Goal: Communication & Community: Answer question/provide support

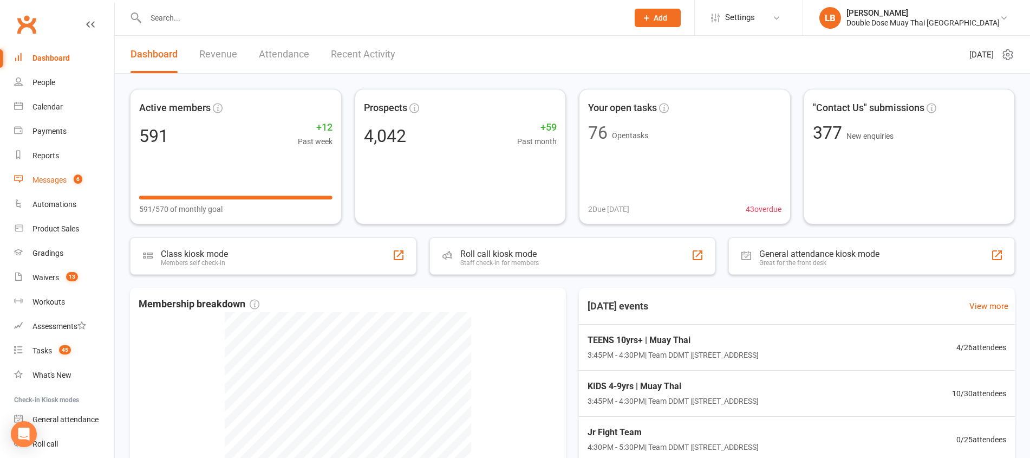
click at [77, 175] on span "6" at bounding box center [78, 178] width 9 height 9
click at [0, 0] on div "Loading" at bounding box center [0, 0] width 0 height 0
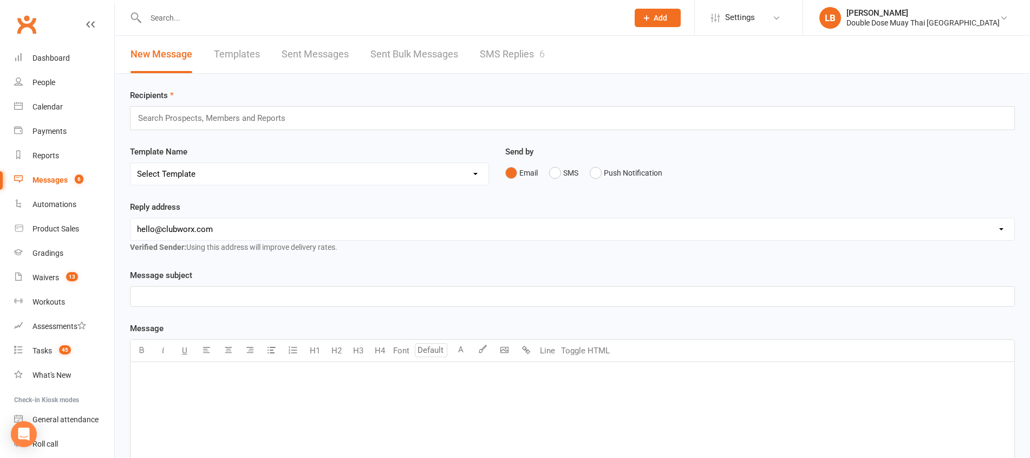
click at [511, 53] on link "SMS Replies 6" at bounding box center [512, 54] width 65 height 37
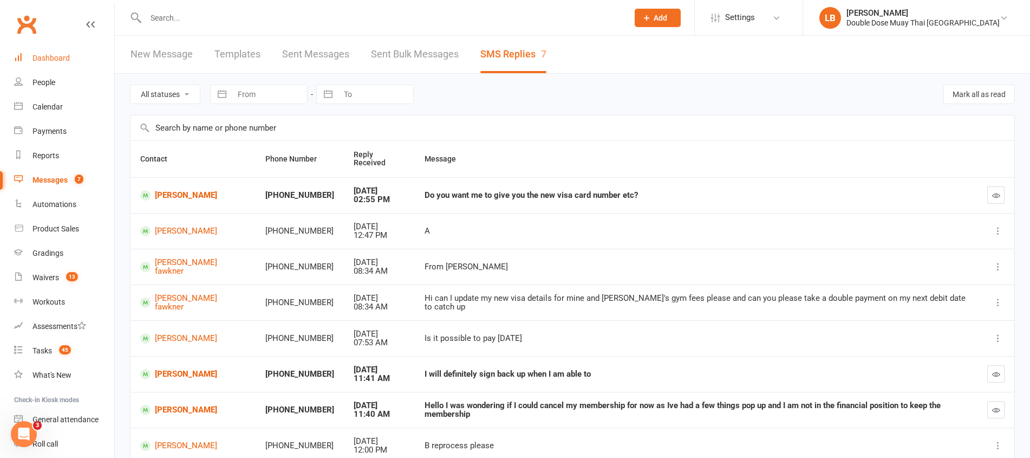
click at [81, 60] on link "Dashboard" at bounding box center [64, 58] width 100 height 24
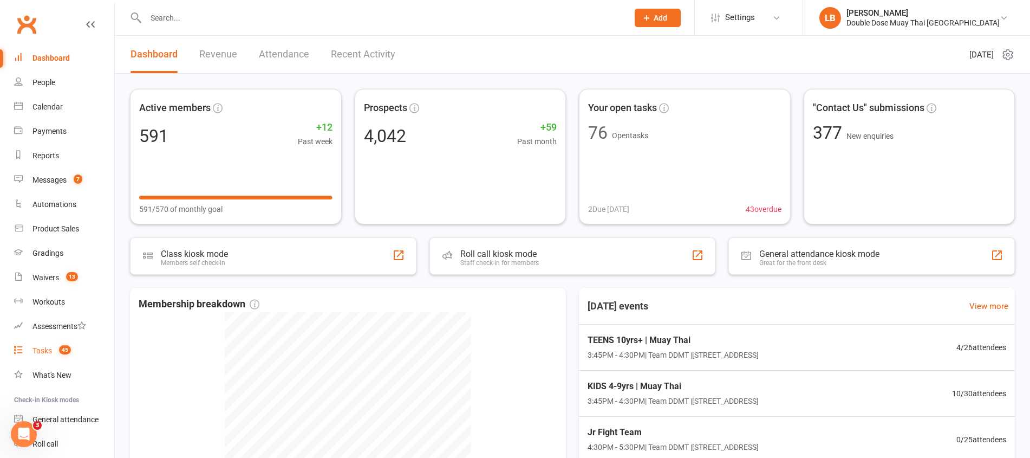
click at [53, 346] on link "Tasks 45" at bounding box center [64, 350] width 100 height 24
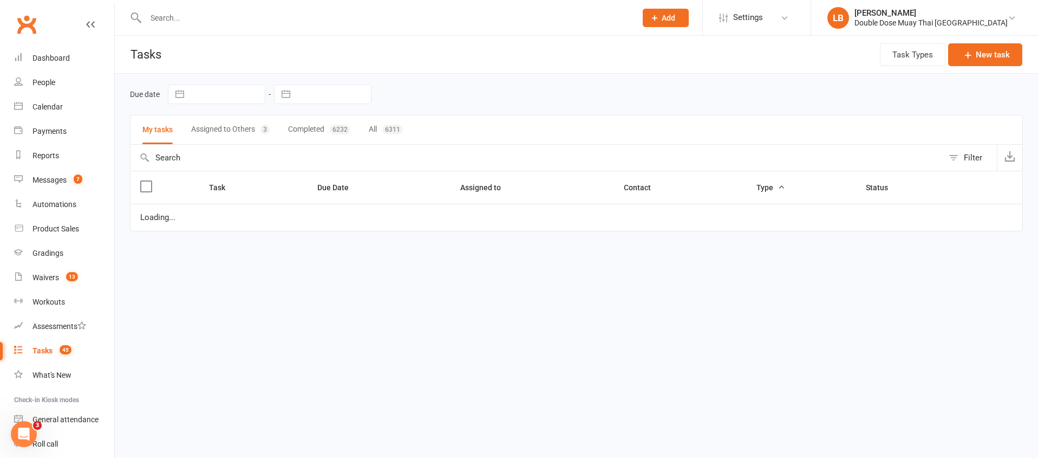
select select "started"
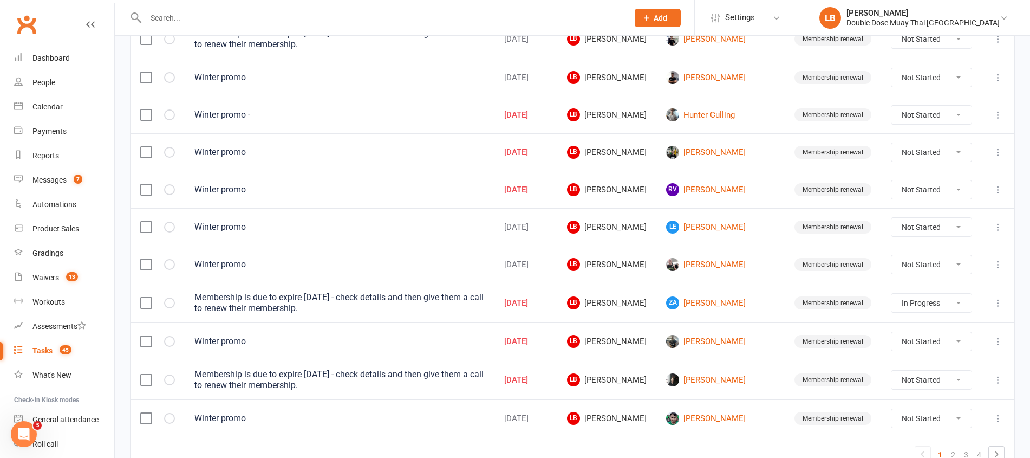
scroll to position [768, 0]
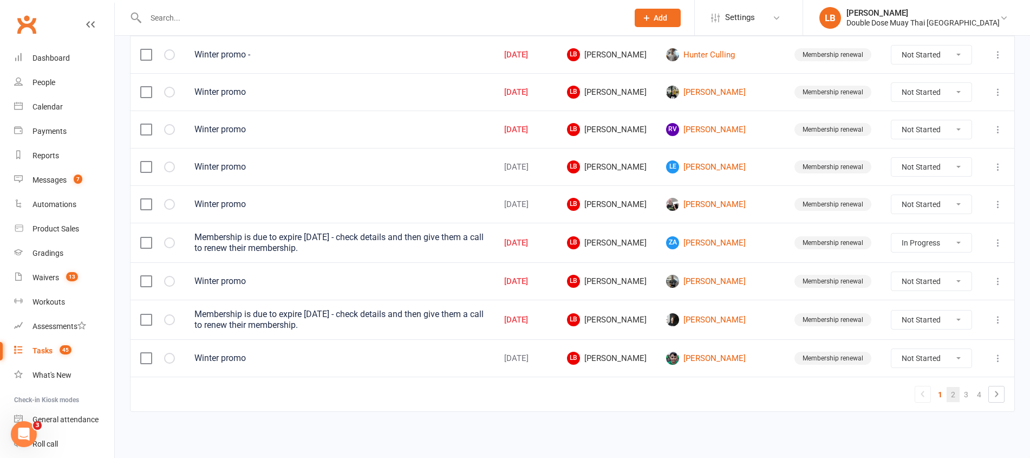
click at [956, 390] on link "2" at bounding box center [953, 394] width 13 height 15
select select "started"
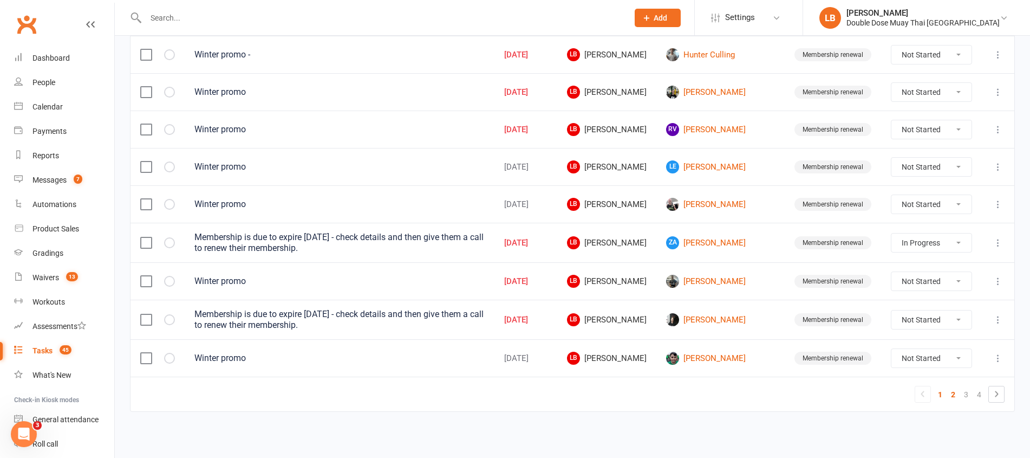
select select "started"
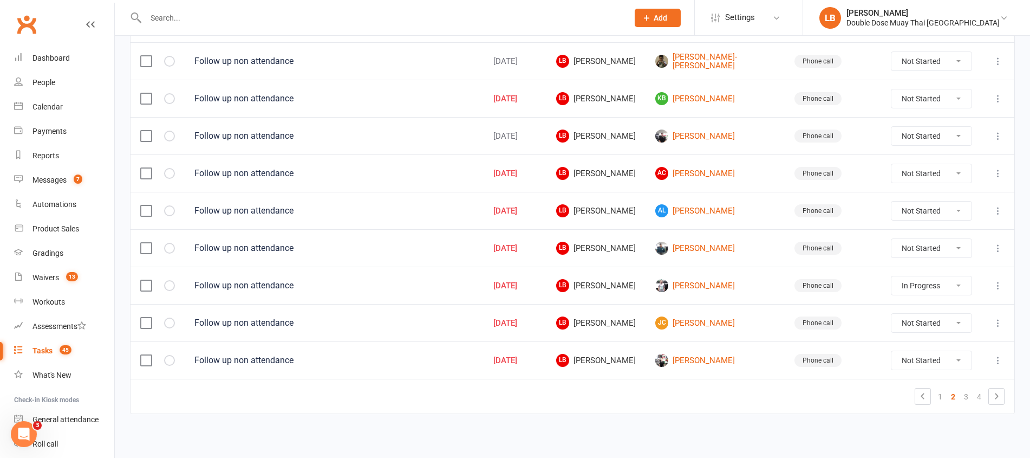
click at [196, 20] on input "text" at bounding box center [381, 17] width 478 height 15
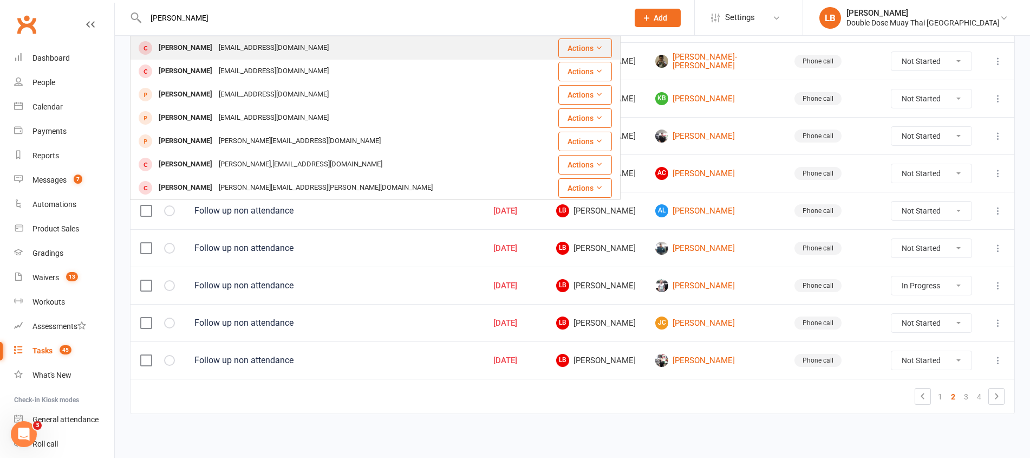
type input "[PERSON_NAME]"
click at [274, 53] on div "[EMAIL_ADDRESS][DOMAIN_NAME]" at bounding box center [274, 48] width 116 height 16
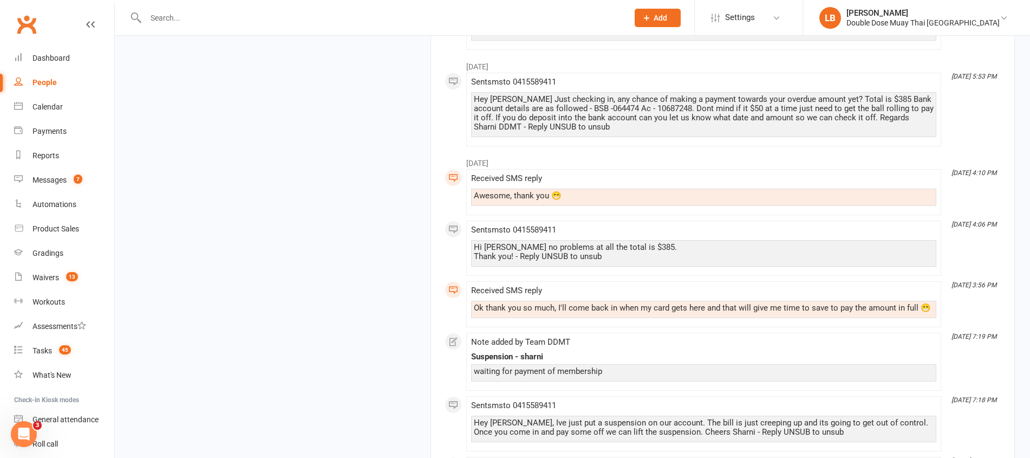
scroll to position [2370, 0]
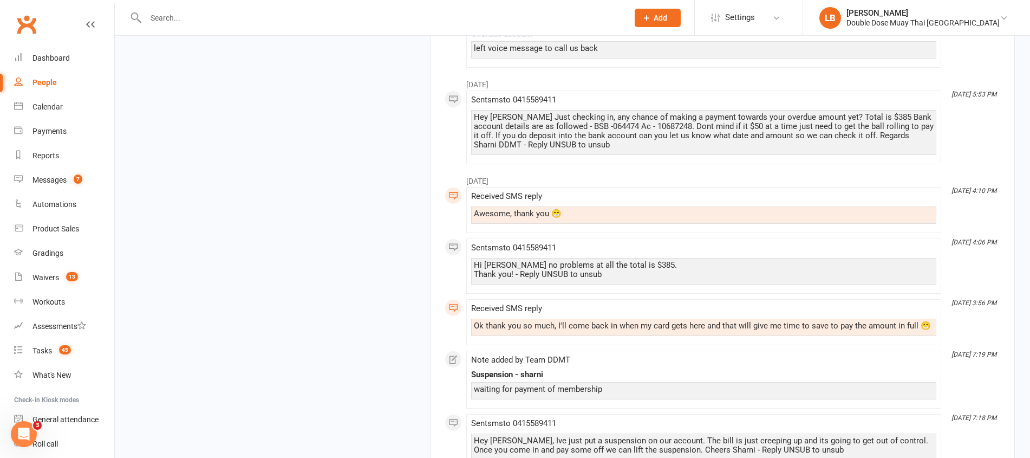
click at [493, 321] on div "Ok thank you so much, I'll come back in when my card gets here and that will gi…" at bounding box center [704, 325] width 460 height 9
drag, startPoint x: 493, startPoint y: 317, endPoint x: 642, endPoint y: 330, distance: 150.1
click at [642, 330] on div "Received SMS reply Ok thank you so much, I'll come back in when my card gets he…" at bounding box center [703, 322] width 465 height 36
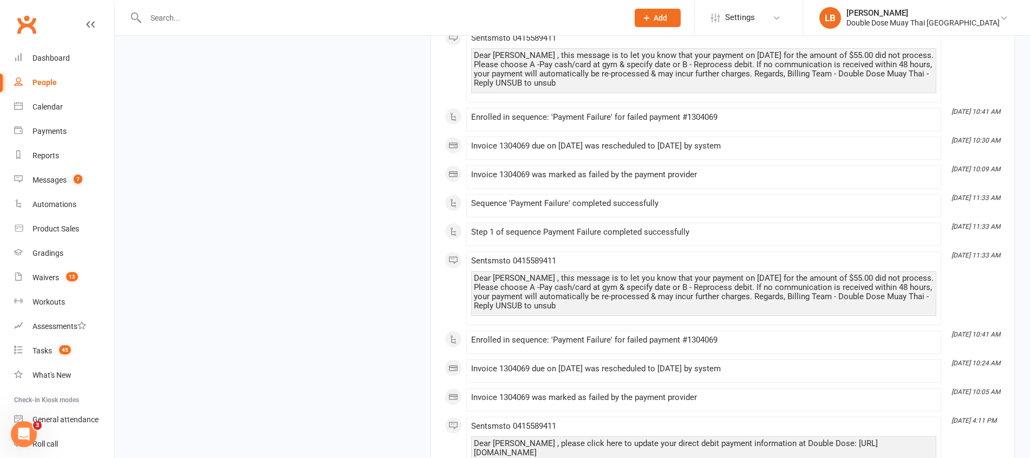
scroll to position [4240, 0]
click at [485, 271] on div "Dear Liam , this message is to let you know that your payment on July 05, 2024 …" at bounding box center [704, 289] width 460 height 37
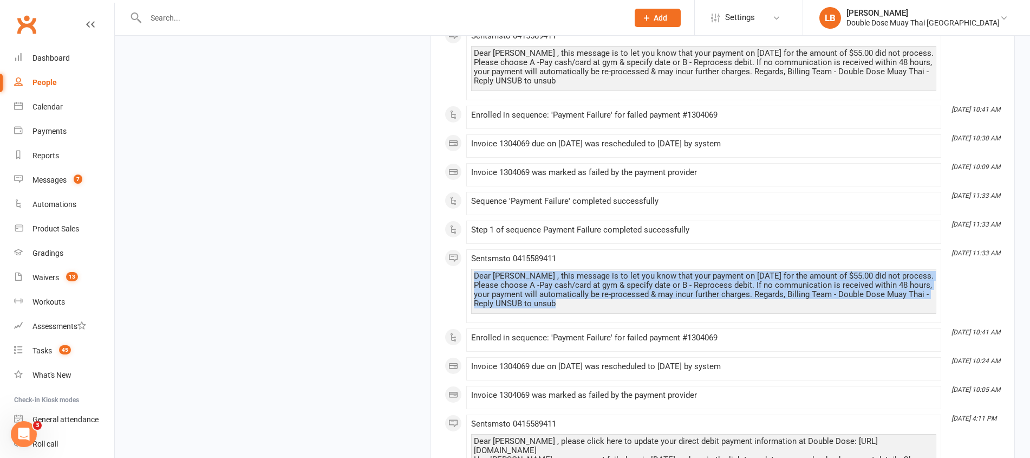
drag, startPoint x: 488, startPoint y: 259, endPoint x: 617, endPoint y: 294, distance: 132.8
click at [617, 294] on div "Dear Liam , this message is to let you know that your payment on July 05, 2024 …" at bounding box center [703, 291] width 465 height 45
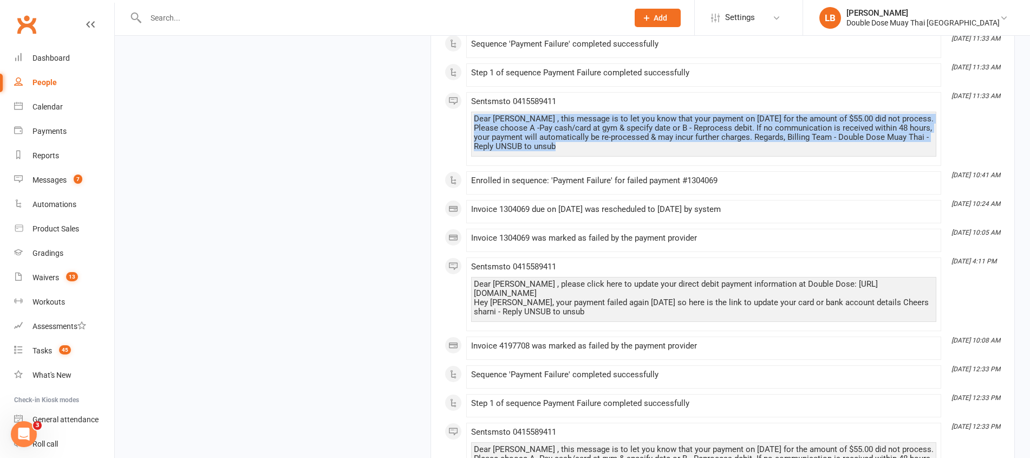
scroll to position [4402, 0]
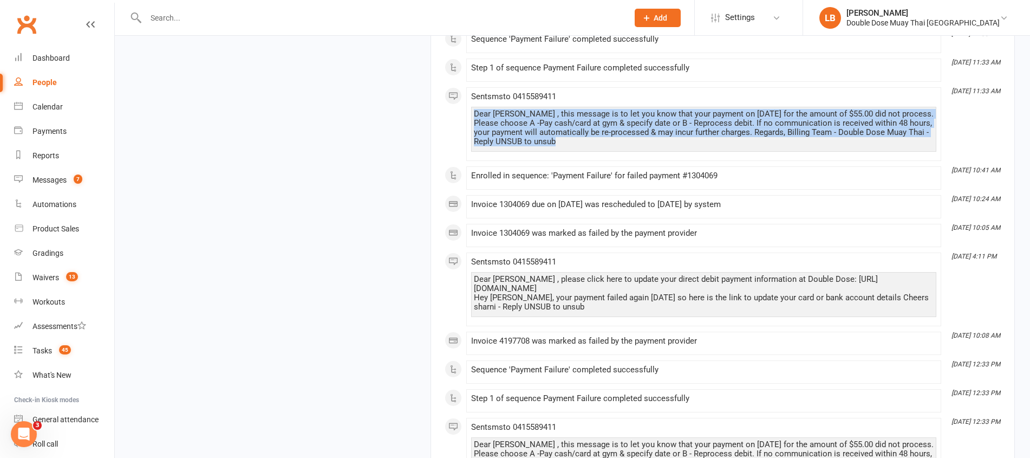
click at [543, 275] on div "Dear Liam , please click here to update your direct debit payment information a…" at bounding box center [704, 293] width 460 height 37
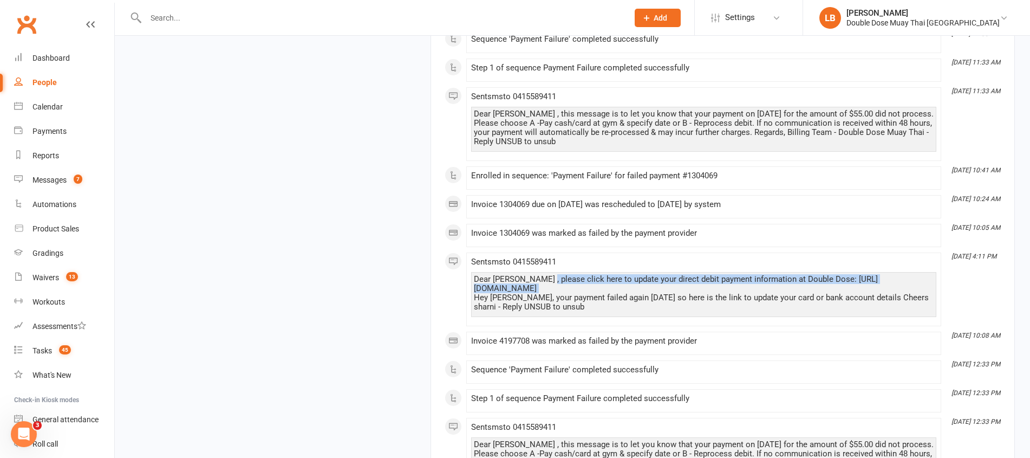
drag, startPoint x: 548, startPoint y: 262, endPoint x: 594, endPoint y: 269, distance: 46.0
click at [601, 275] on div "Dear Liam , please click here to update your direct debit payment information a…" at bounding box center [704, 293] width 460 height 37
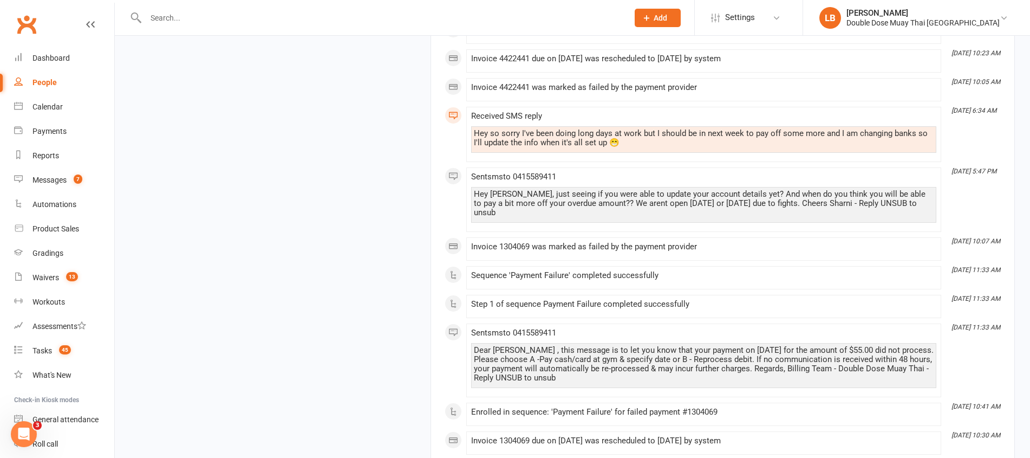
scroll to position [3942, 0]
click at [558, 131] on div "Hey so sorry I've been doing long days at work but I should be in next week to …" at bounding box center [704, 140] width 460 height 18
drag, startPoint x: 558, startPoint y: 131, endPoint x: 605, endPoint y: 144, distance: 49.4
click at [606, 144] on div "Hey so sorry I've been doing long days at work but I should be in next week to …" at bounding box center [703, 141] width 465 height 27
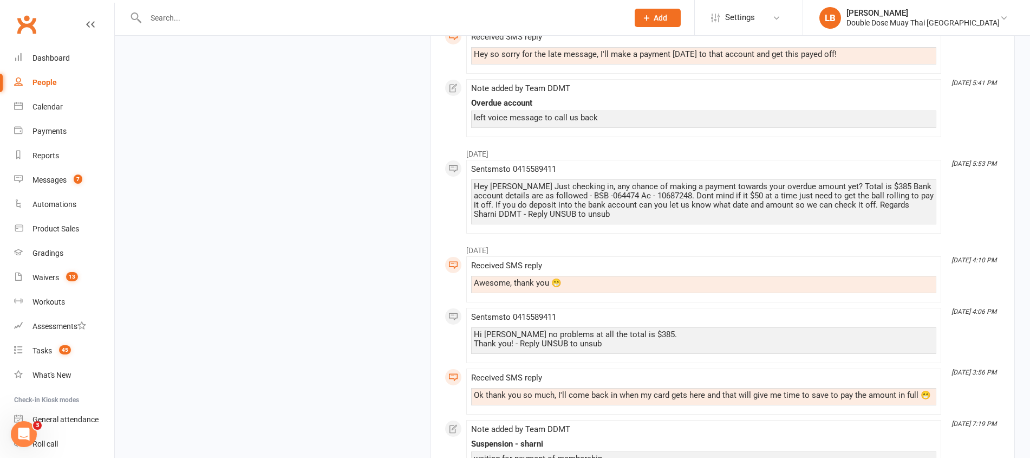
scroll to position [2298, 0]
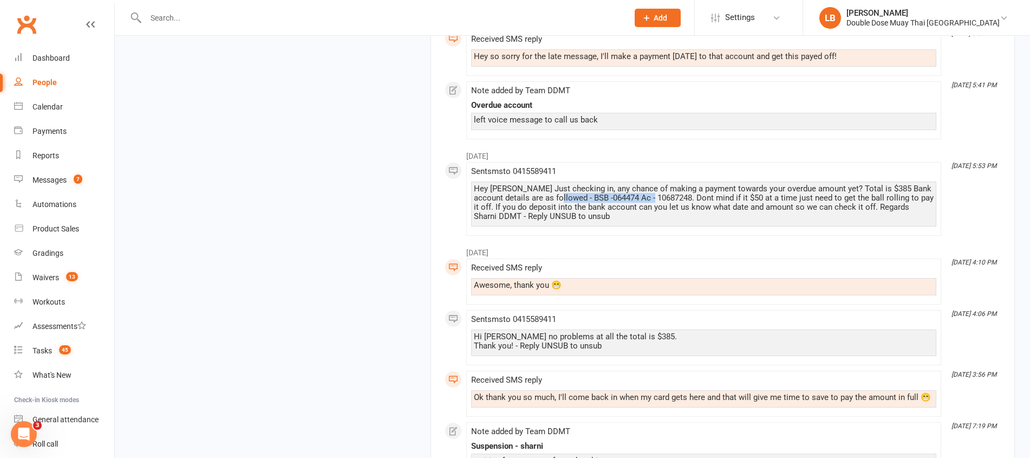
drag, startPoint x: 562, startPoint y: 190, endPoint x: 661, endPoint y: 192, distance: 99.1
click at [661, 192] on div "Hey Liam Just checking in, any chance of making a payment towards your overdue …" at bounding box center [704, 202] width 460 height 37
click at [662, 192] on div "Hey Liam Just checking in, any chance of making a payment towards your overdue …" at bounding box center [704, 202] width 460 height 37
click at [75, 181] on span "7" at bounding box center [78, 178] width 9 height 9
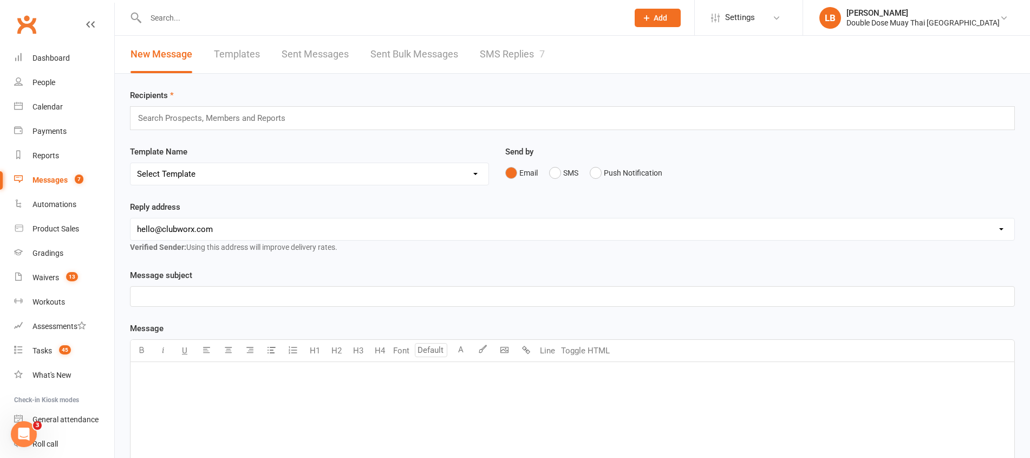
click at [513, 40] on link "SMS Replies 7" at bounding box center [512, 54] width 65 height 37
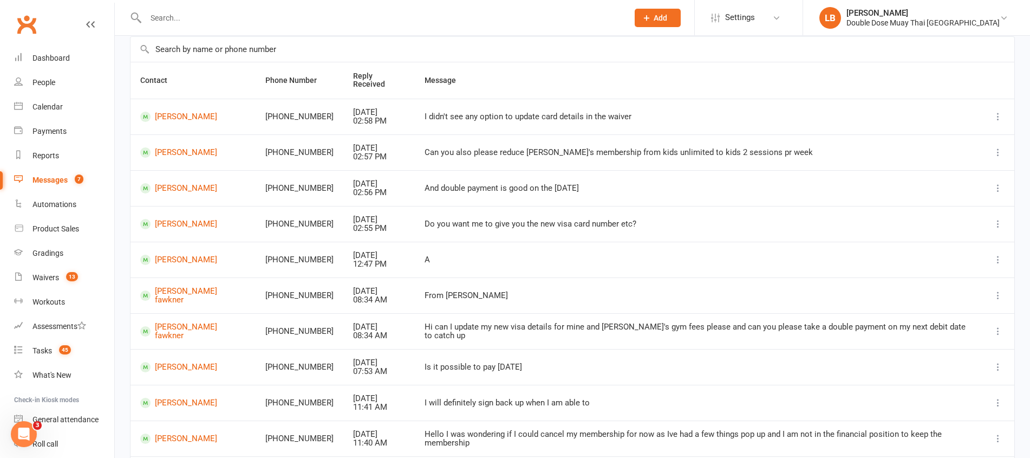
scroll to position [149, 0]
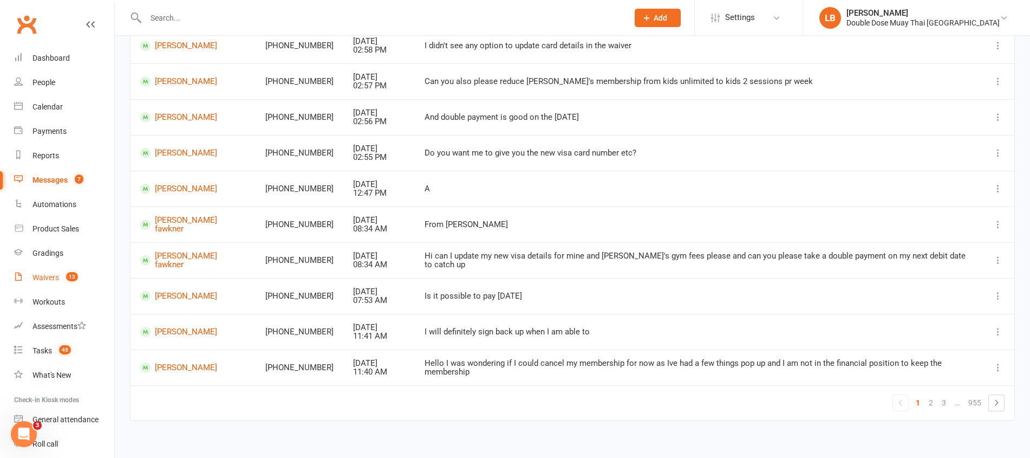
click at [56, 286] on link "Waivers 13" at bounding box center [64, 277] width 100 height 24
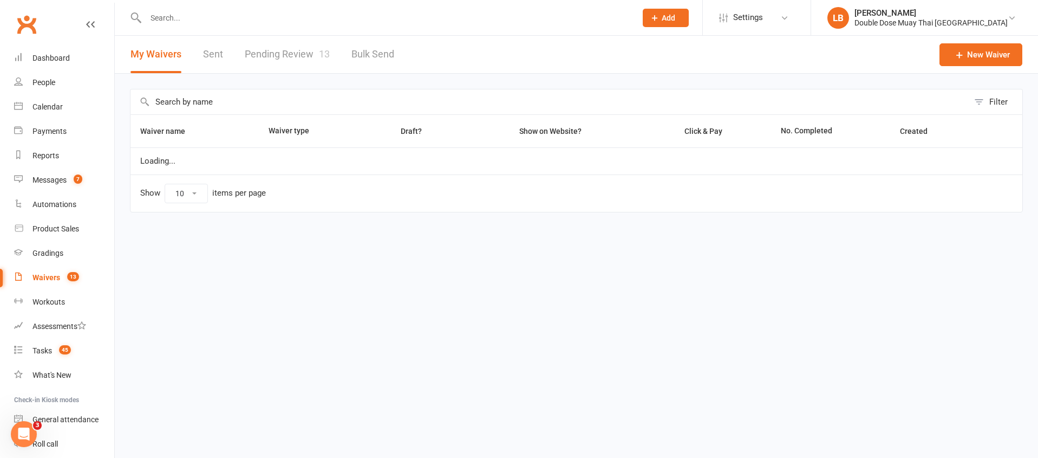
select select "100"
click at [301, 58] on link "Pending Review 13" at bounding box center [287, 54] width 85 height 37
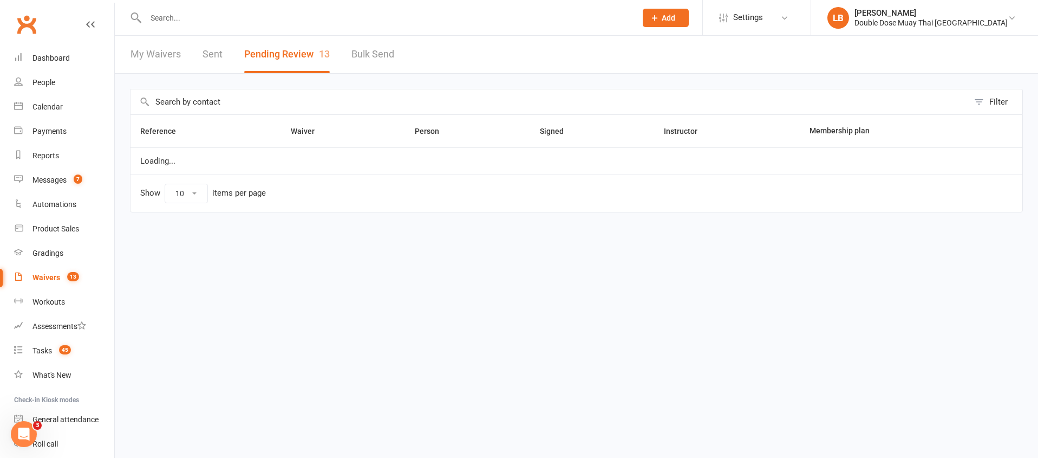
select select "100"
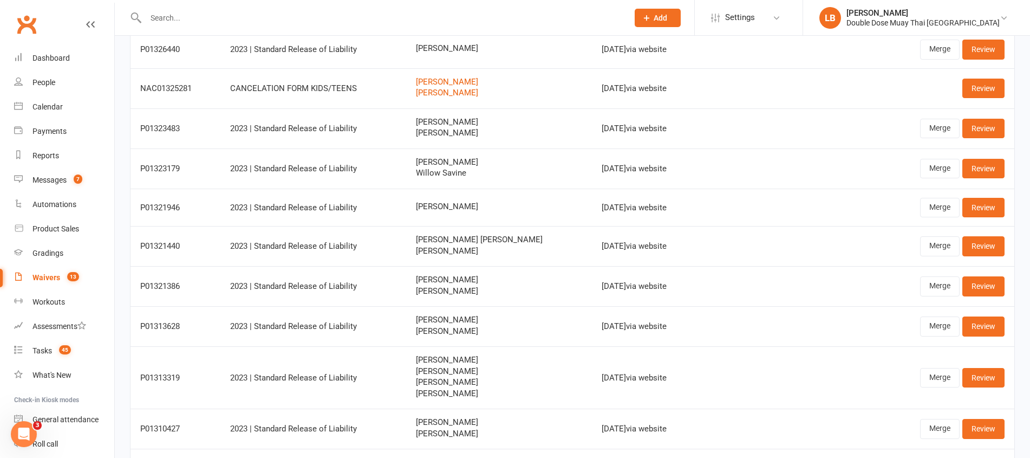
scroll to position [161, 0]
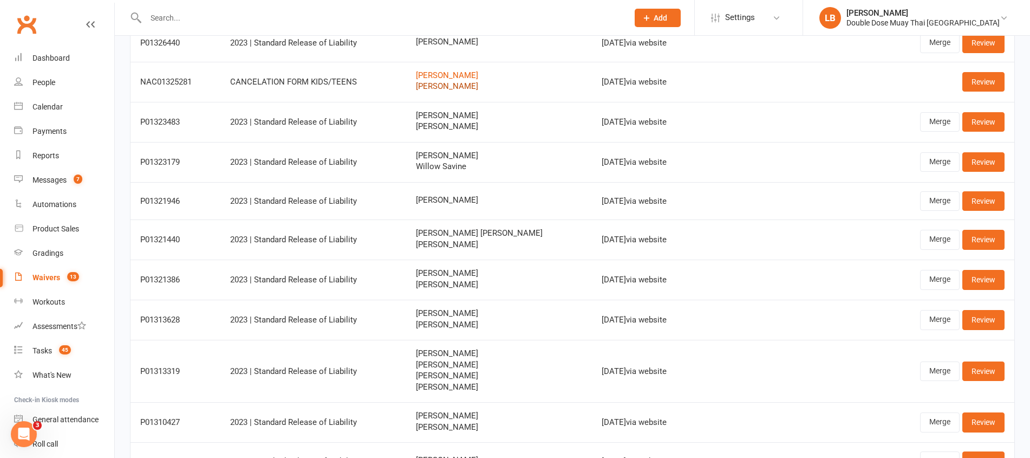
click at [444, 89] on link "Mia Fisher" at bounding box center [499, 86] width 166 height 9
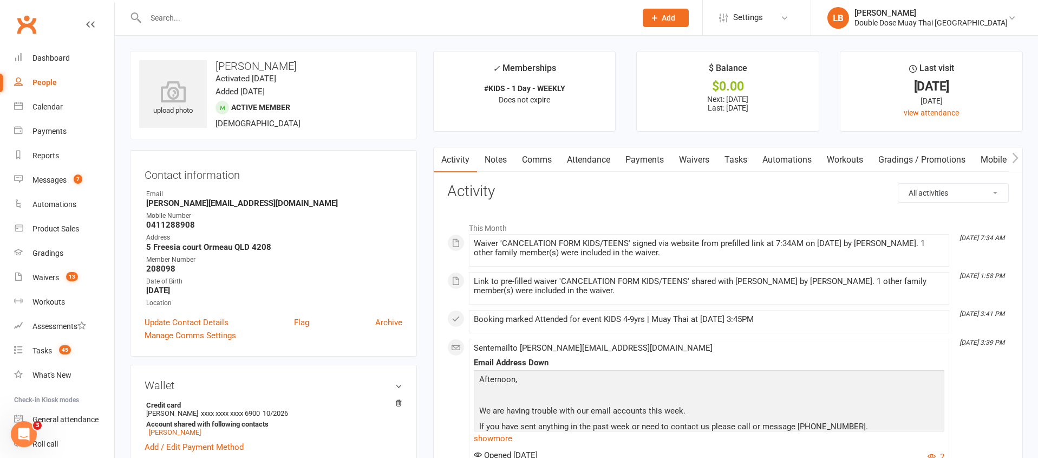
select select "100"
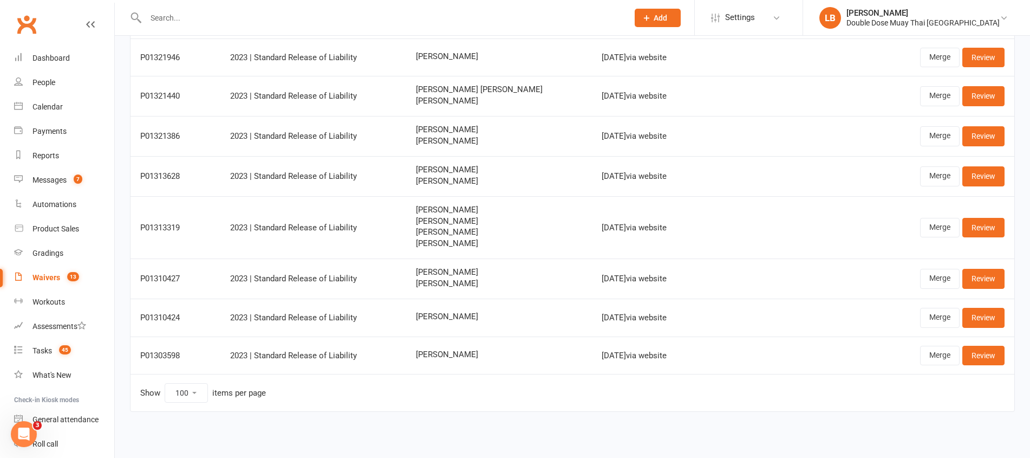
scroll to position [302, 0]
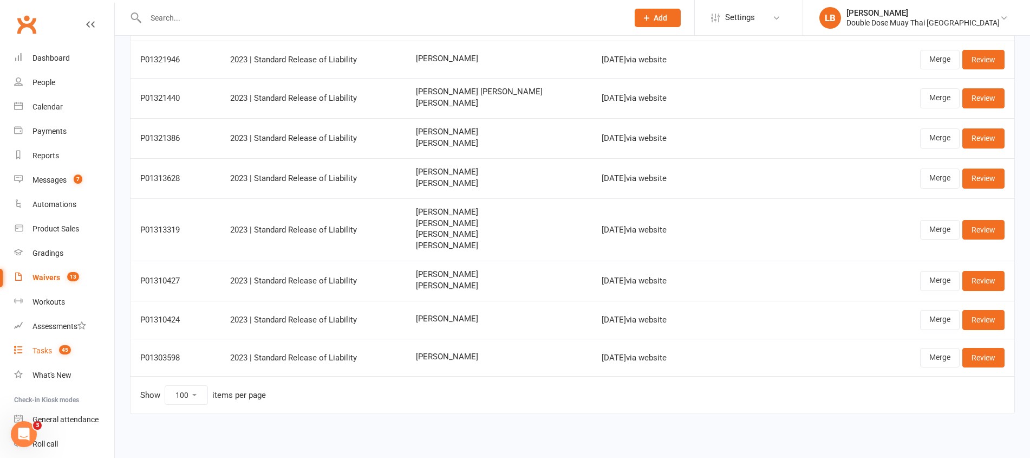
click at [68, 349] on span "45" at bounding box center [65, 349] width 12 height 9
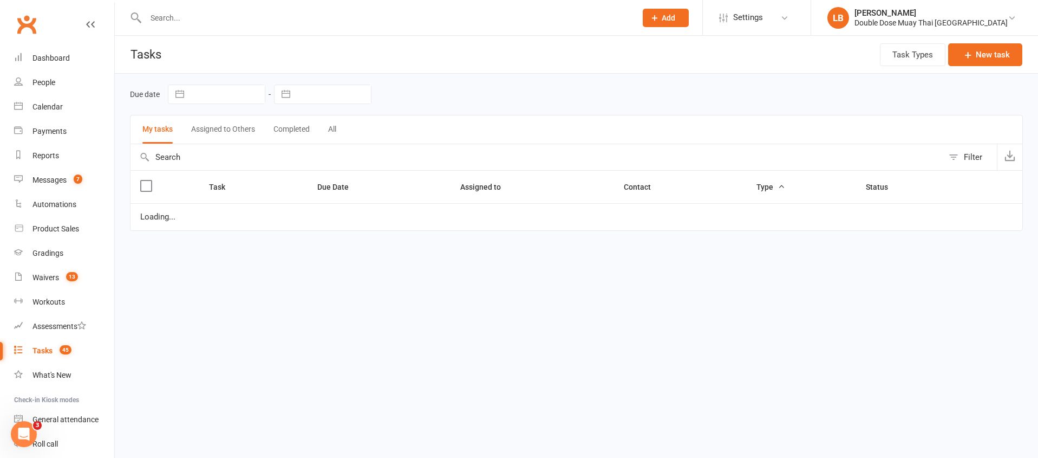
select select "started"
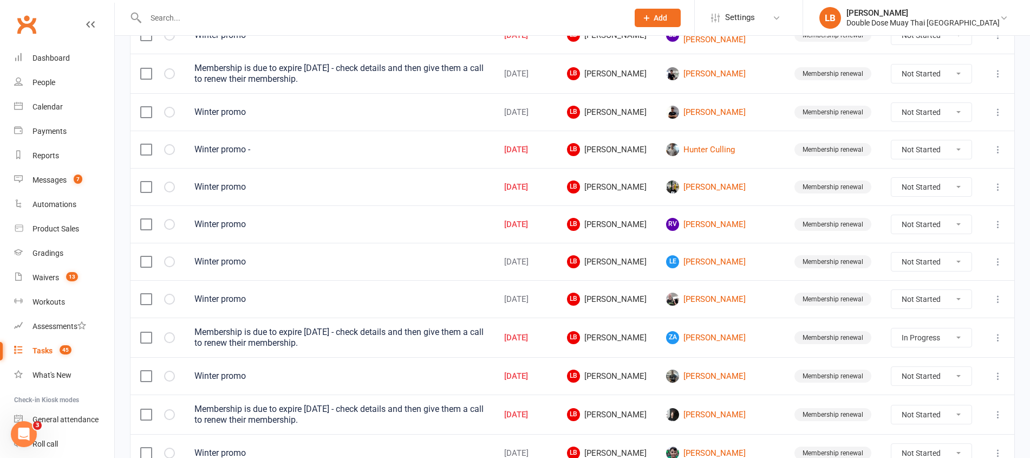
scroll to position [768, 0]
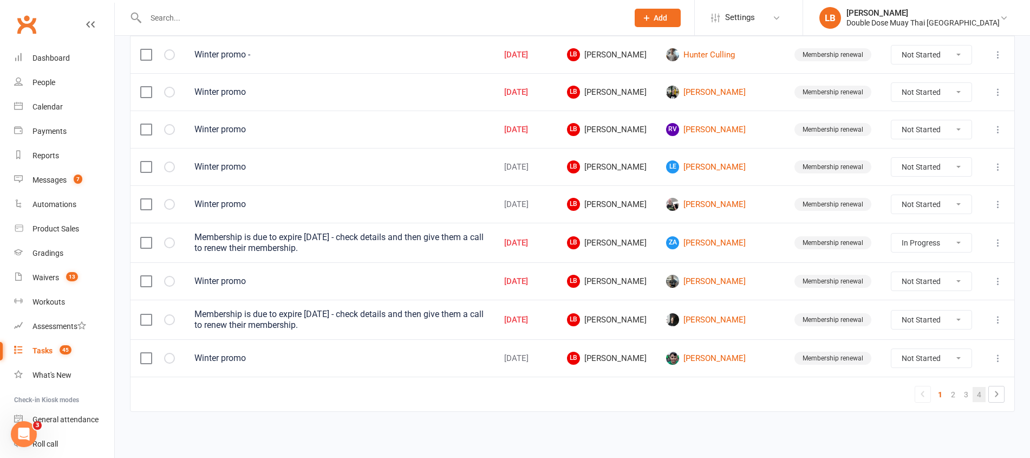
click at [975, 392] on link "4" at bounding box center [979, 394] width 13 height 15
select select "started"
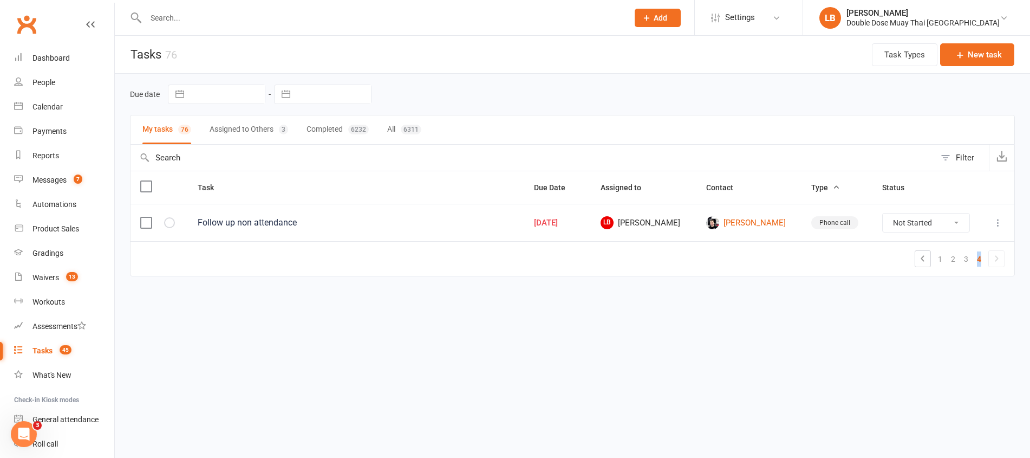
scroll to position [0, 0]
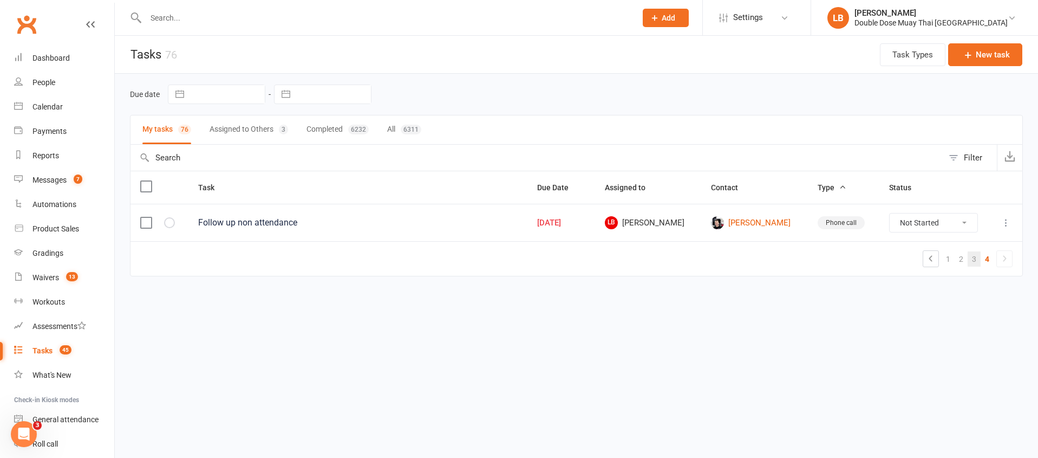
click at [974, 262] on link "3" at bounding box center [974, 258] width 13 height 15
select select "started"
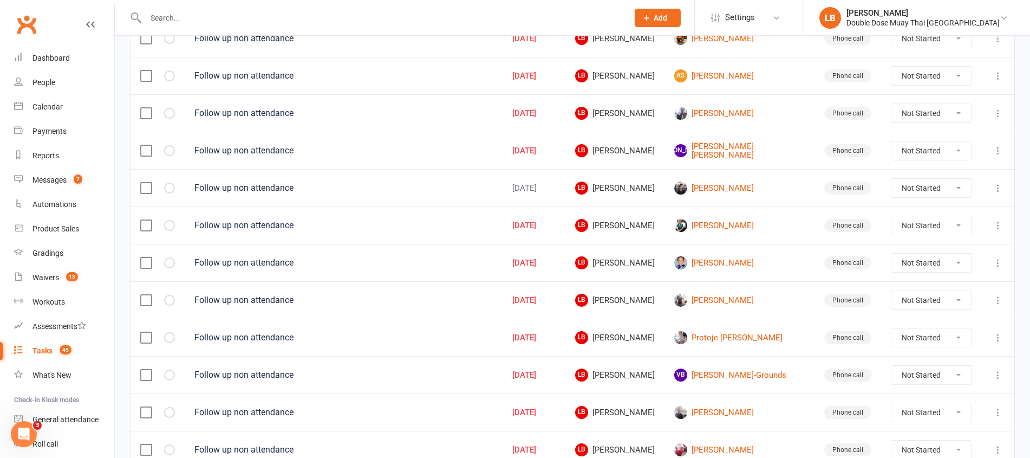
scroll to position [761, 0]
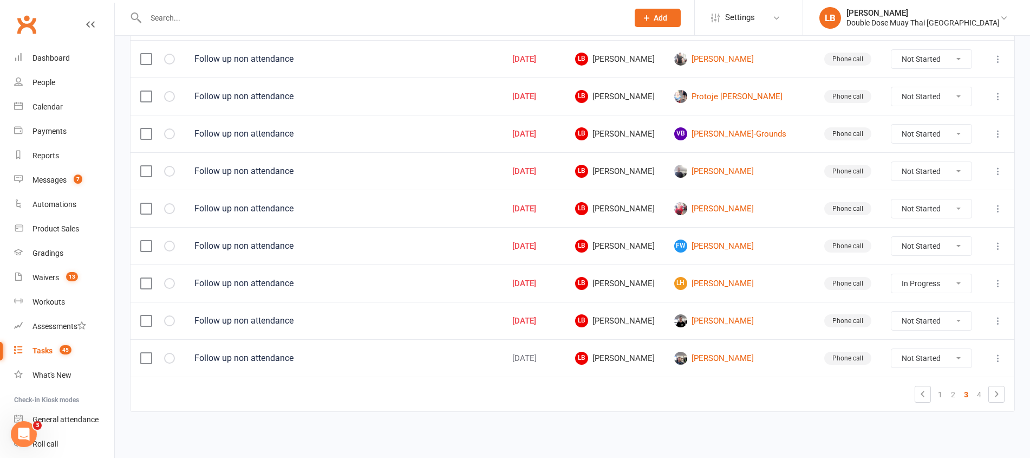
click at [942, 358] on select "Not Started In Progress Waiting Complete" at bounding box center [931, 358] width 80 height 18
select select "unstarted"
select select "started"
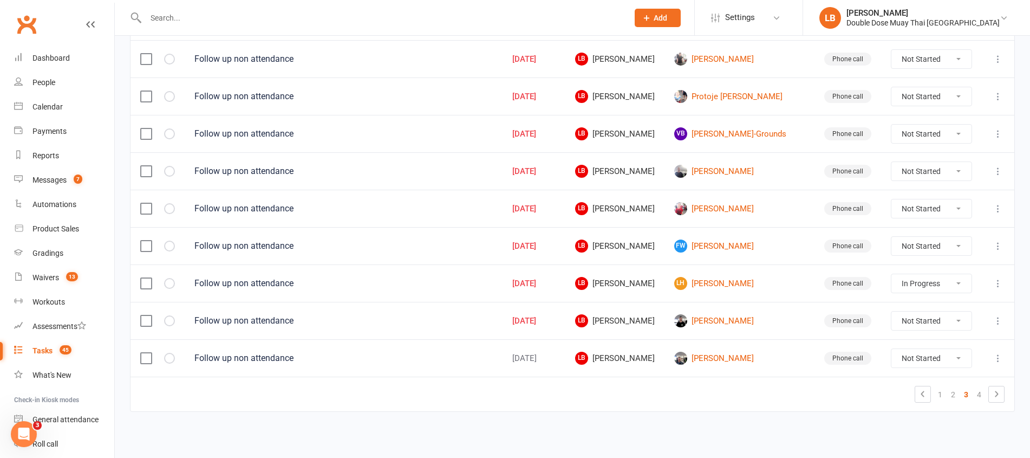
select select "started"
click at [963, 397] on link "2" at bounding box center [966, 394] width 13 height 15
select select "started"
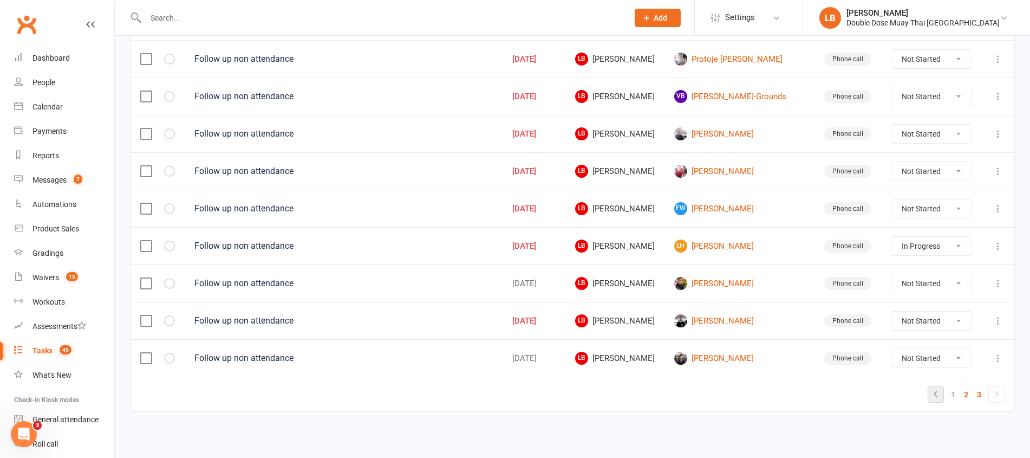
select select "started"
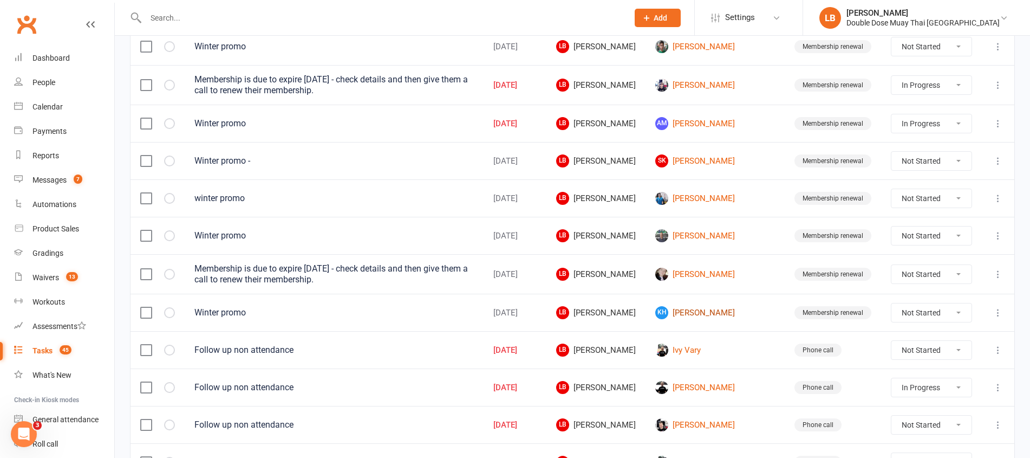
scroll to position [293, 0]
click at [707, 267] on link "Charlotte Wyvill" at bounding box center [715, 273] width 120 height 13
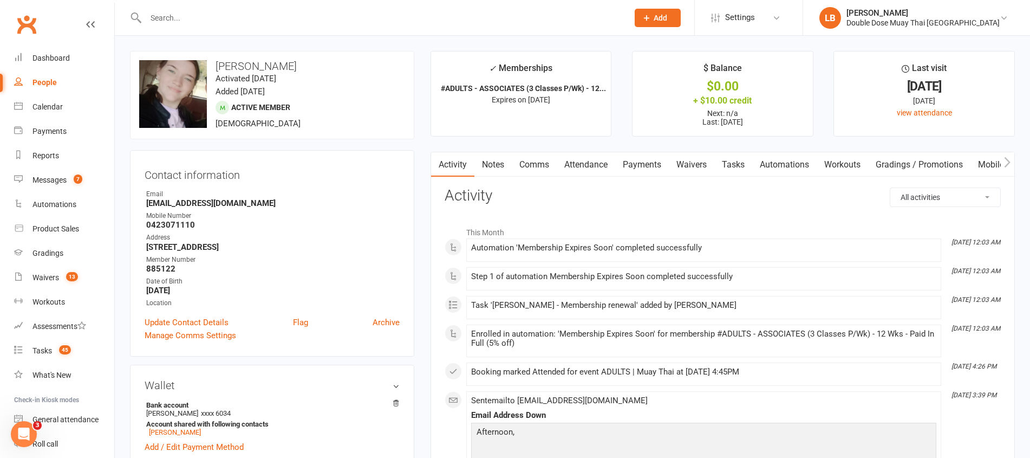
click at [553, 165] on link "Comms" at bounding box center [534, 164] width 45 height 25
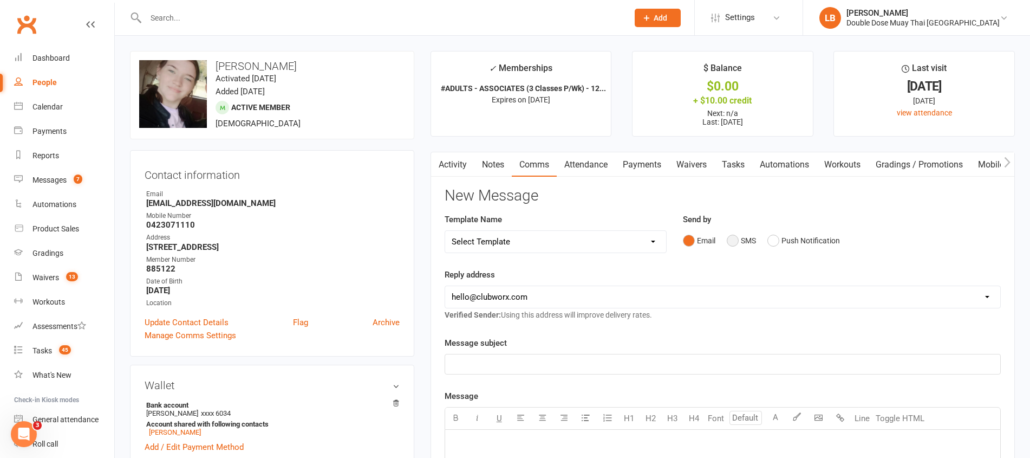
click at [732, 244] on button "SMS" at bounding box center [741, 240] width 29 height 21
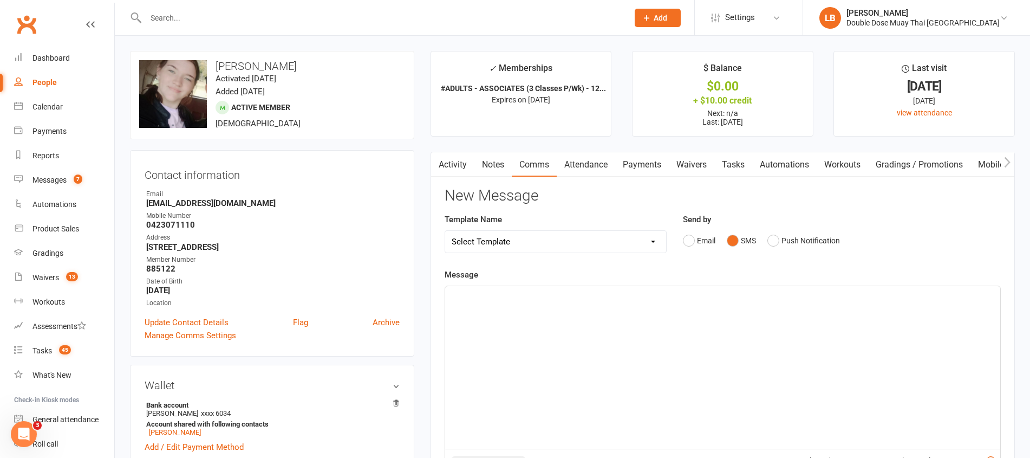
click at [718, 315] on div "﻿" at bounding box center [722, 367] width 555 height 162
click at [575, 298] on span "Hey Suzette, Just Logan from DOiuble dos" at bounding box center [557, 296] width 210 height 10
click at [597, 291] on span "Hey Suzette, Just Logan from Double dos" at bounding box center [555, 296] width 207 height 10
click at [601, 297] on p "Hey Suzette, Just Logan from Double dos" at bounding box center [723, 295] width 542 height 13
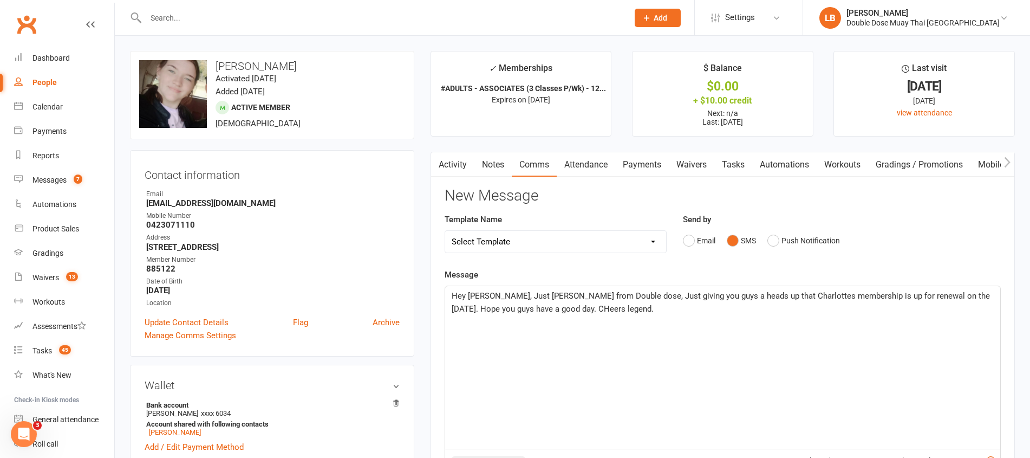
click at [559, 314] on p "Hey Suzette, Just Logan from Double dose, Just giving you guys a heads up that …" at bounding box center [723, 302] width 542 height 26
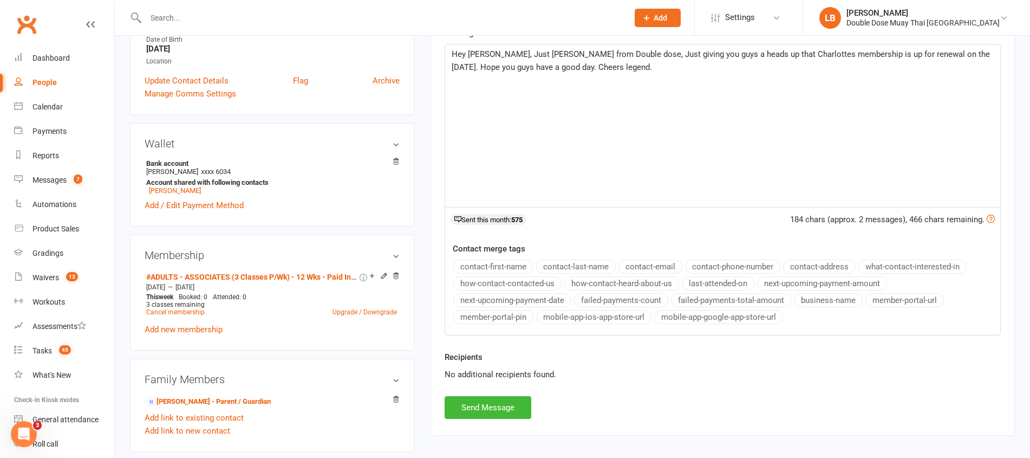
scroll to position [366, 0]
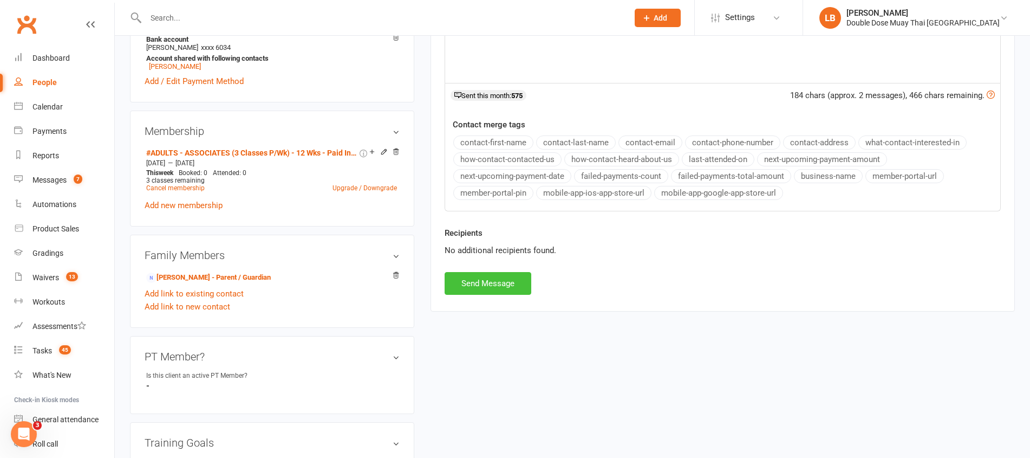
click at [511, 286] on button "Send Message" at bounding box center [488, 283] width 87 height 23
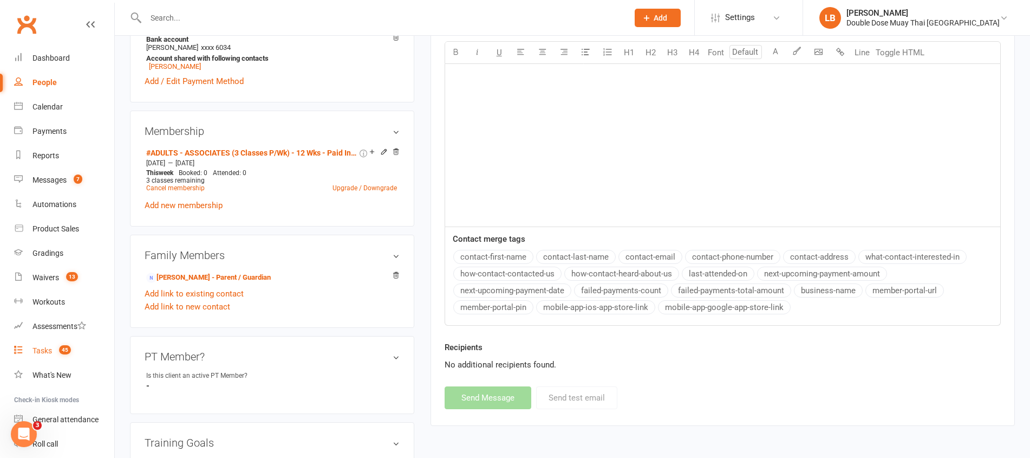
click at [48, 355] on link "Tasks 45" at bounding box center [64, 350] width 100 height 24
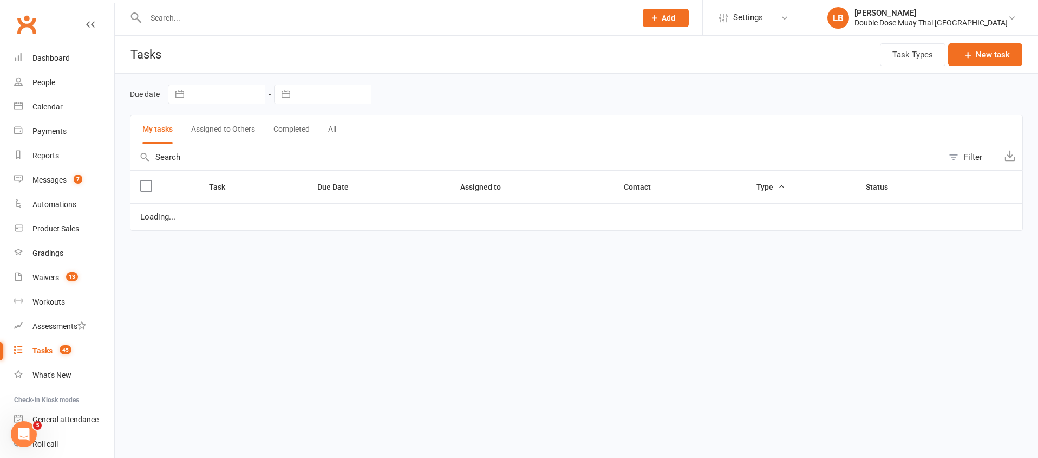
select select "started"
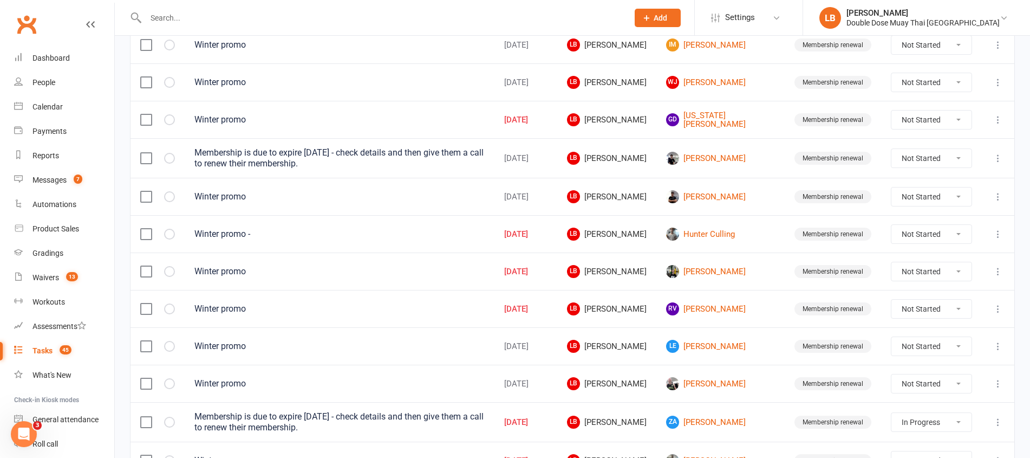
scroll to position [768, 0]
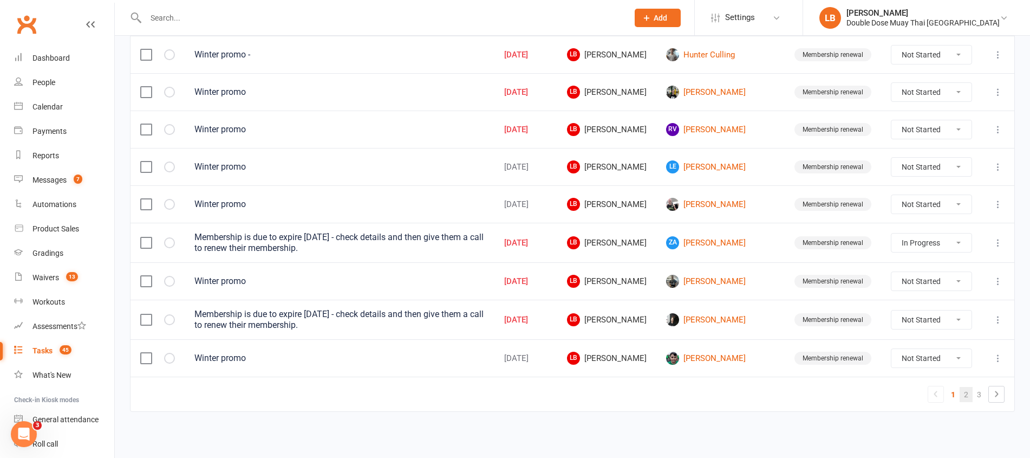
click at [964, 396] on link "2" at bounding box center [966, 394] width 13 height 15
select select "started"
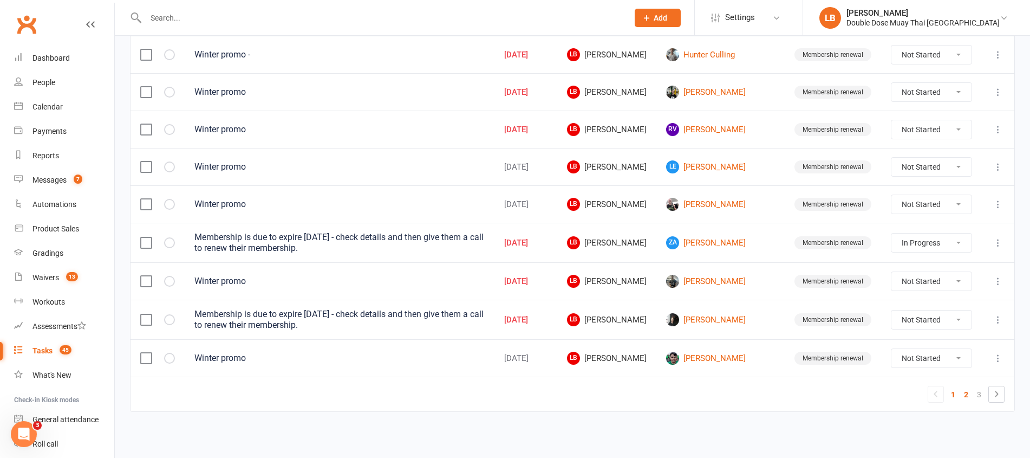
select select "started"
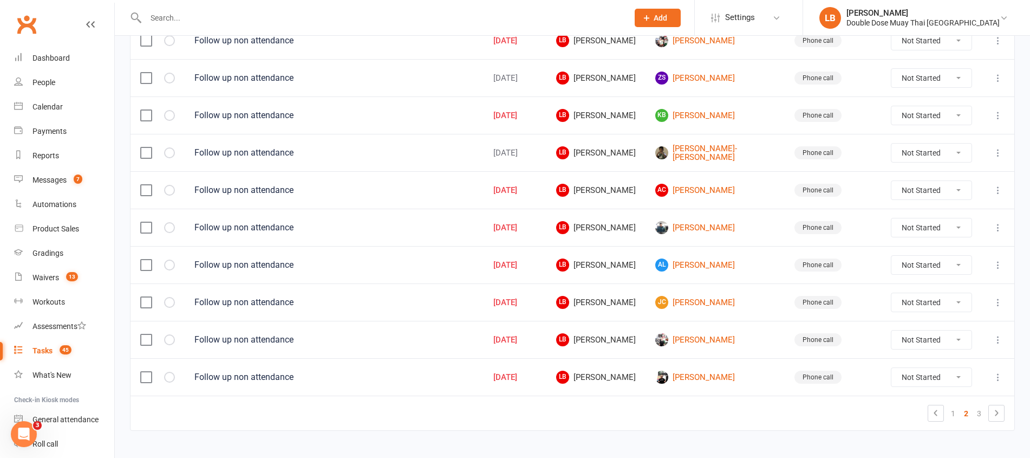
scroll to position [770, 0]
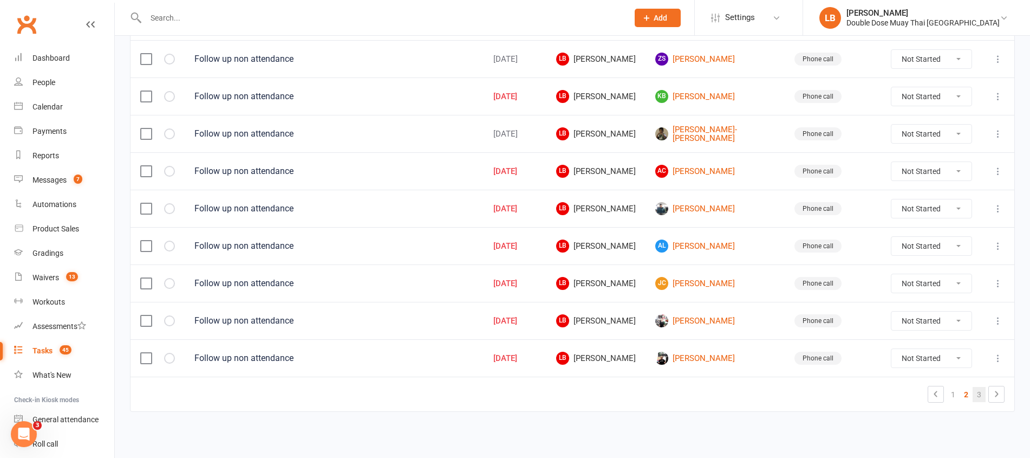
click at [977, 396] on link "3" at bounding box center [979, 394] width 13 height 15
select select "started"
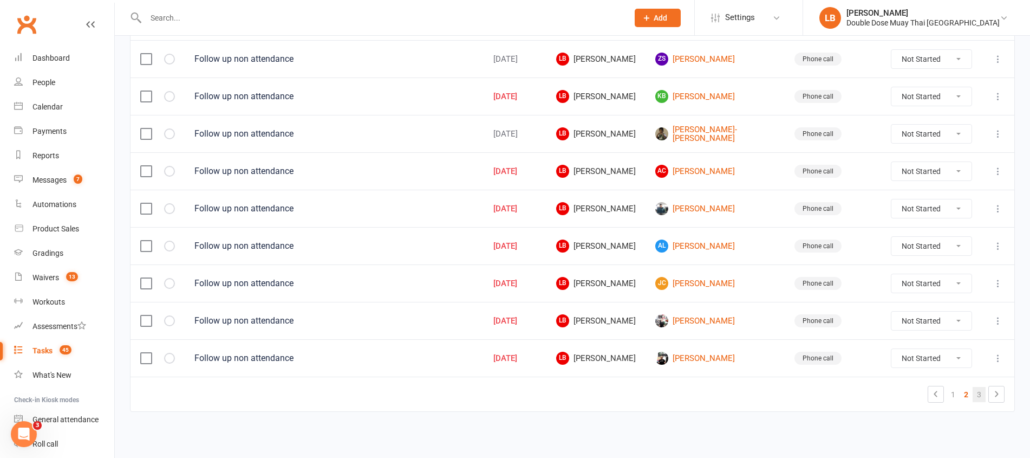
select select "started"
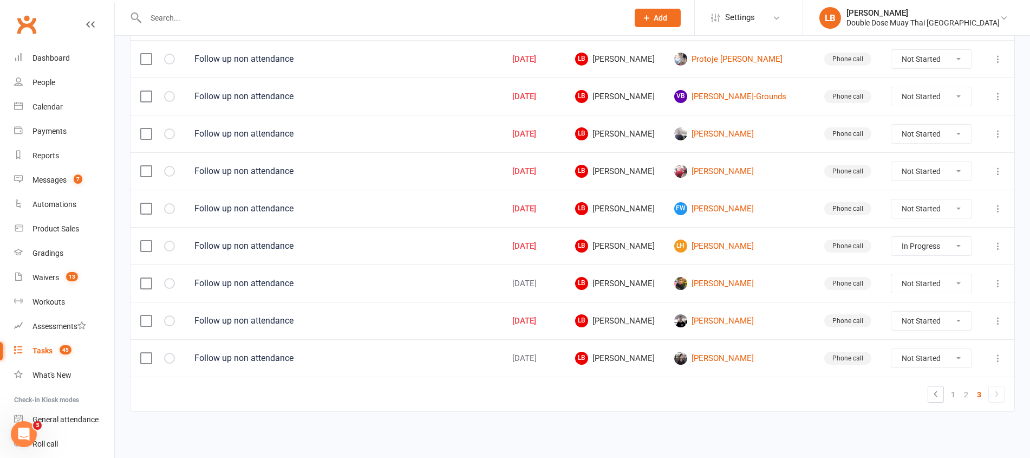
scroll to position [761, 0]
click at [726, 288] on link "Boston Cox" at bounding box center [739, 283] width 131 height 13
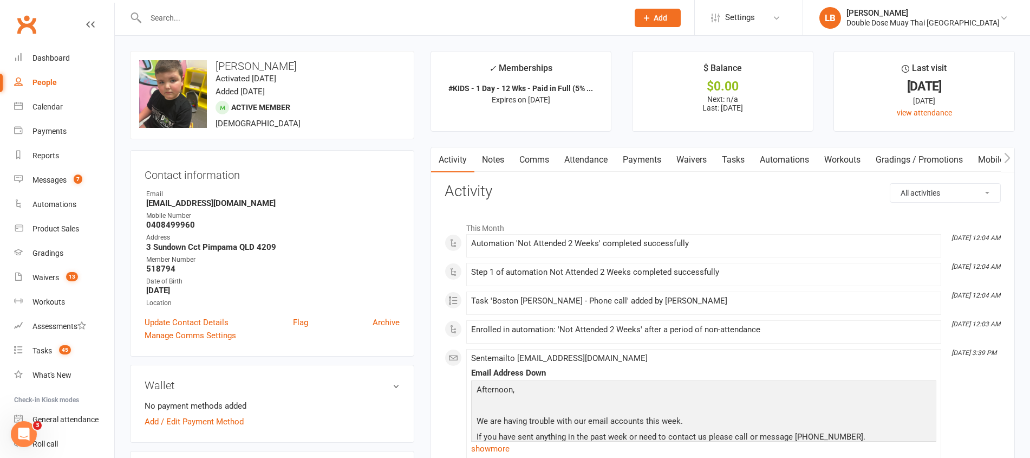
click at [738, 162] on link "Tasks" at bounding box center [733, 159] width 38 height 25
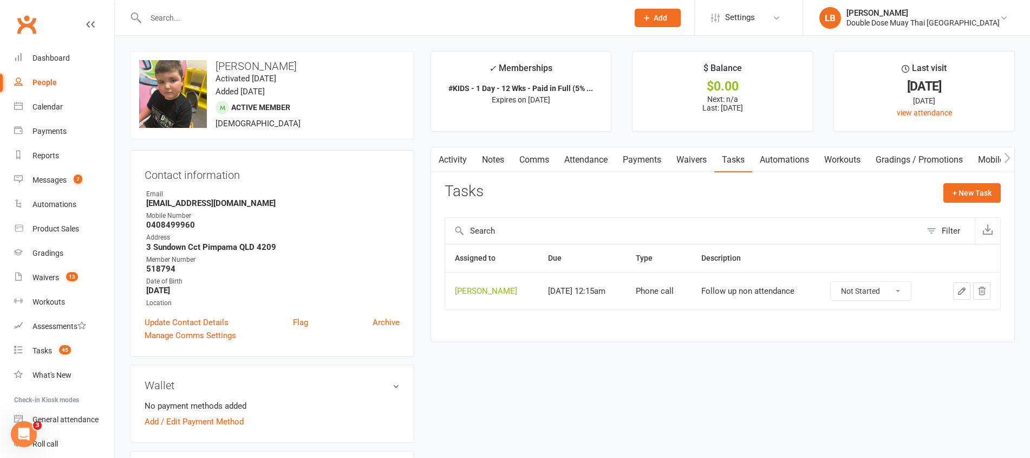
click at [873, 292] on select "Not Started In Progress Waiting Complete" at bounding box center [871, 291] width 80 height 18
select select "unstarted"
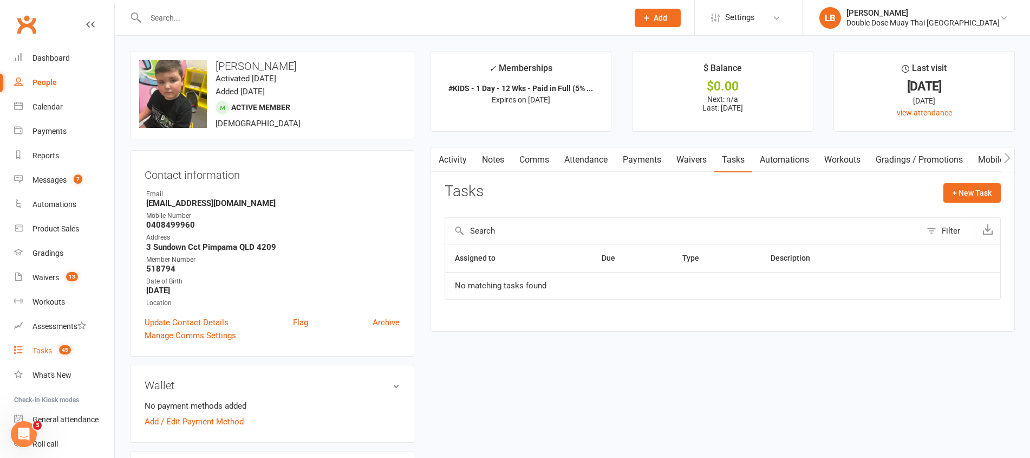
click at [68, 346] on span "45" at bounding box center [65, 349] width 12 height 9
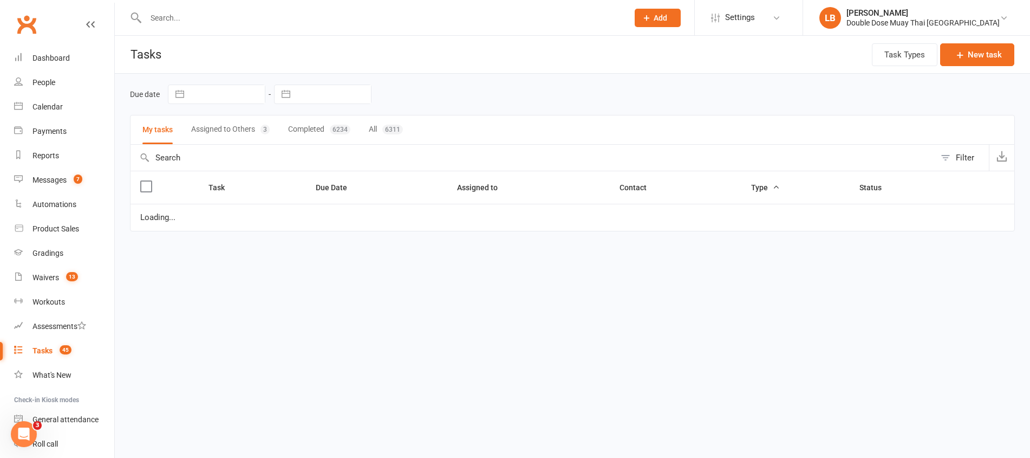
select select "started"
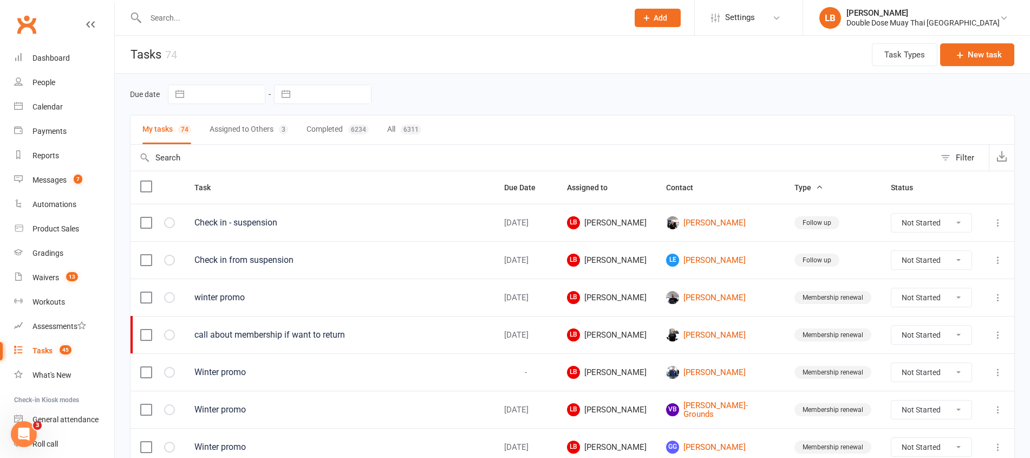
click at [940, 258] on select "Not Started In Progress Waiting Complete" at bounding box center [931, 260] width 80 height 18
select select "unstarted"
select select "started"
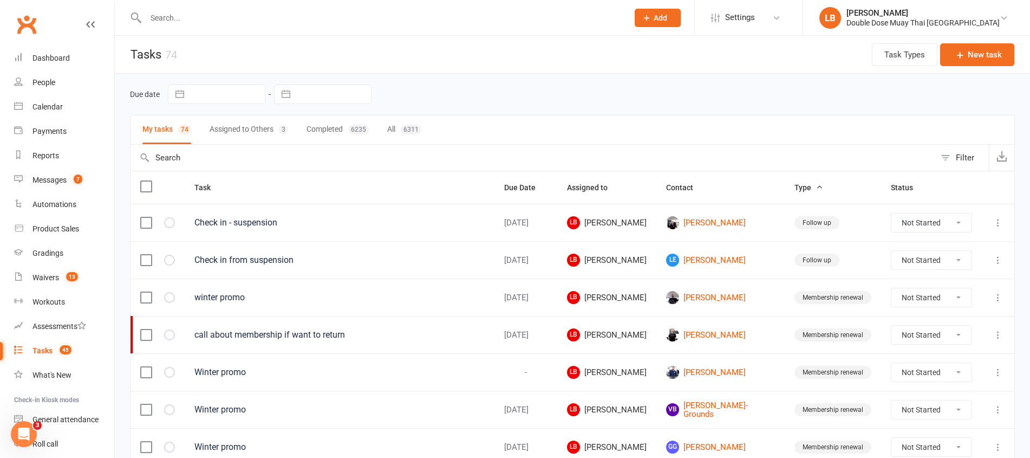
select select "started"
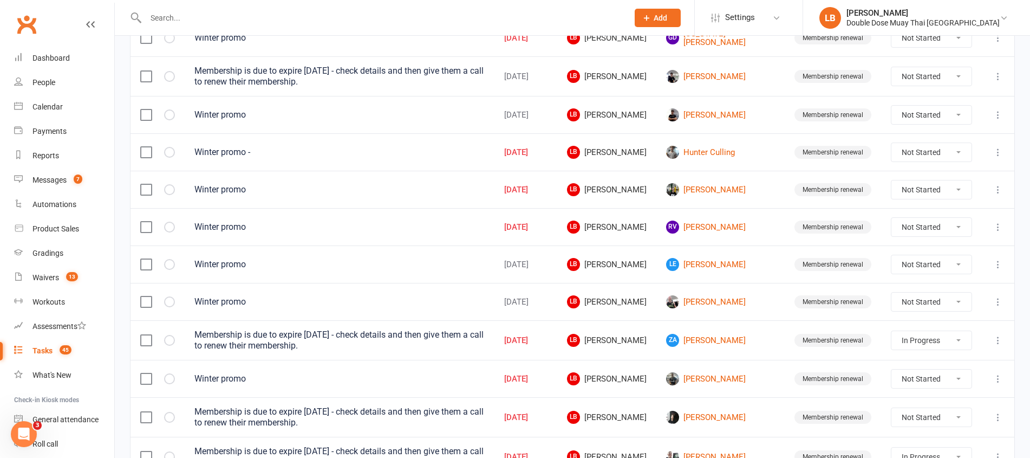
scroll to position [770, 0]
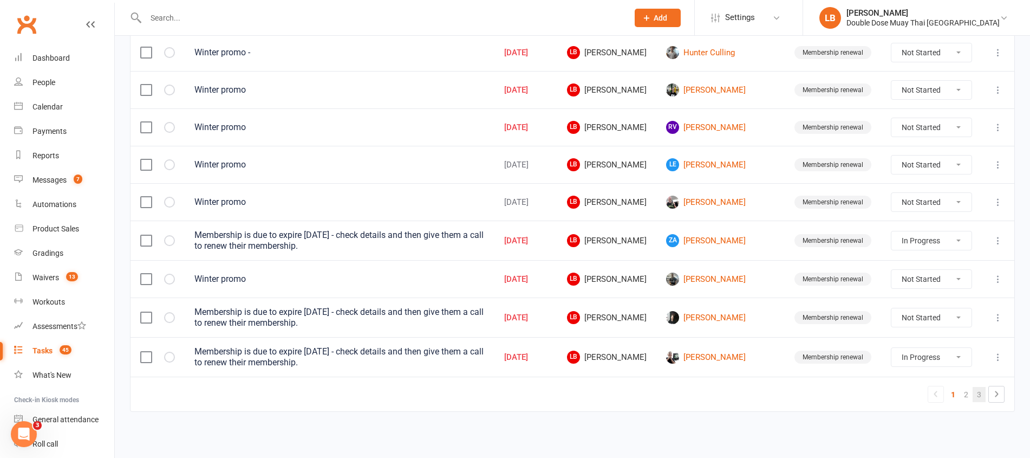
click at [979, 392] on link "3" at bounding box center [979, 394] width 13 height 15
select select "started"
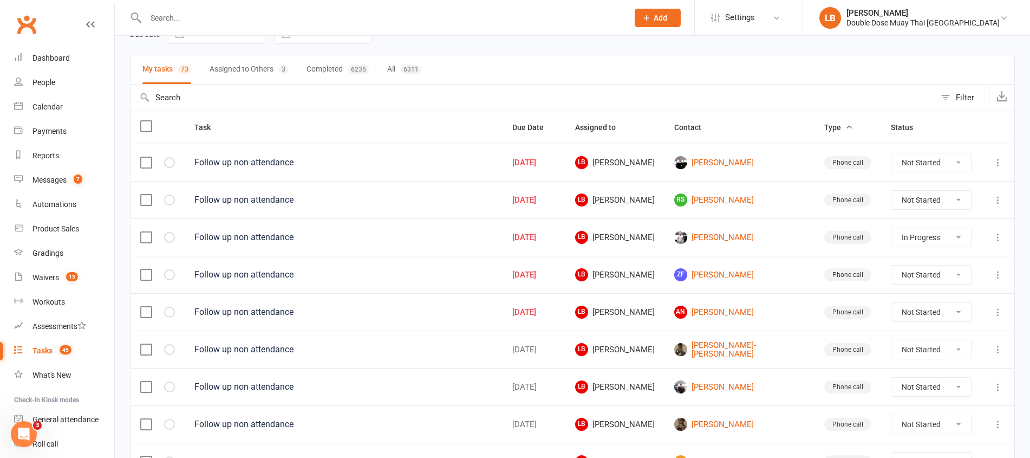
scroll to position [0, 0]
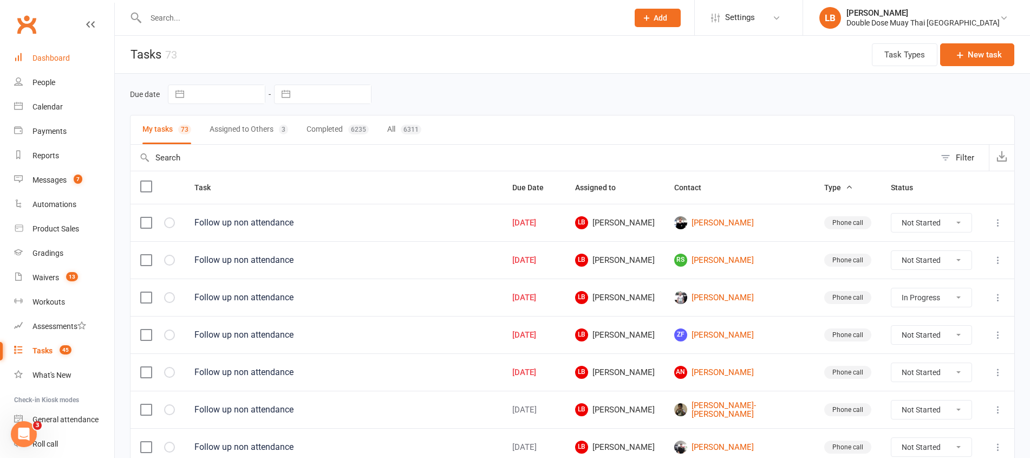
click at [50, 57] on div "Dashboard" at bounding box center [50, 58] width 37 height 9
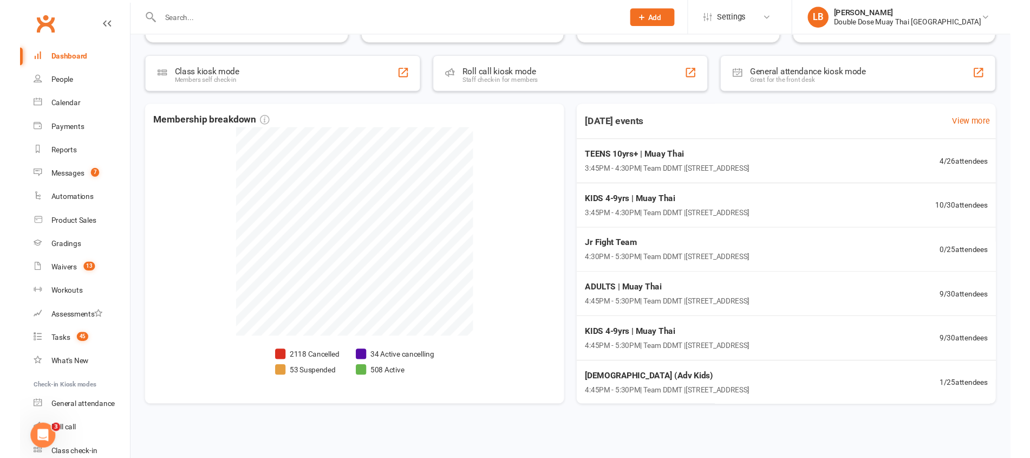
scroll to position [198, 0]
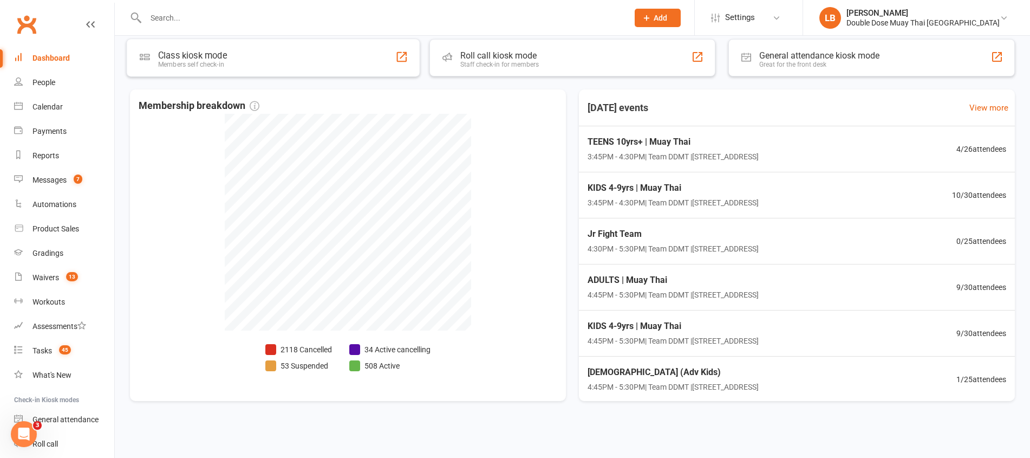
click at [246, 23] on input "text" at bounding box center [381, 17] width 478 height 15
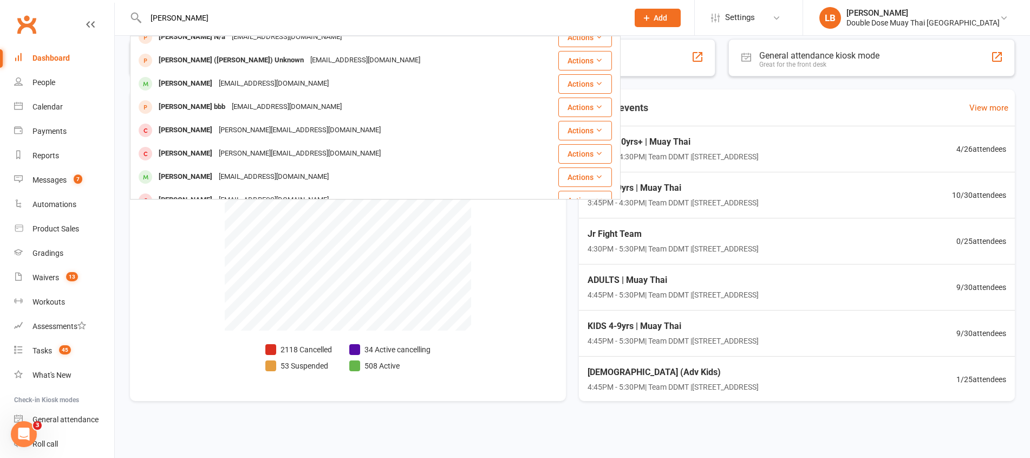
scroll to position [303, 0]
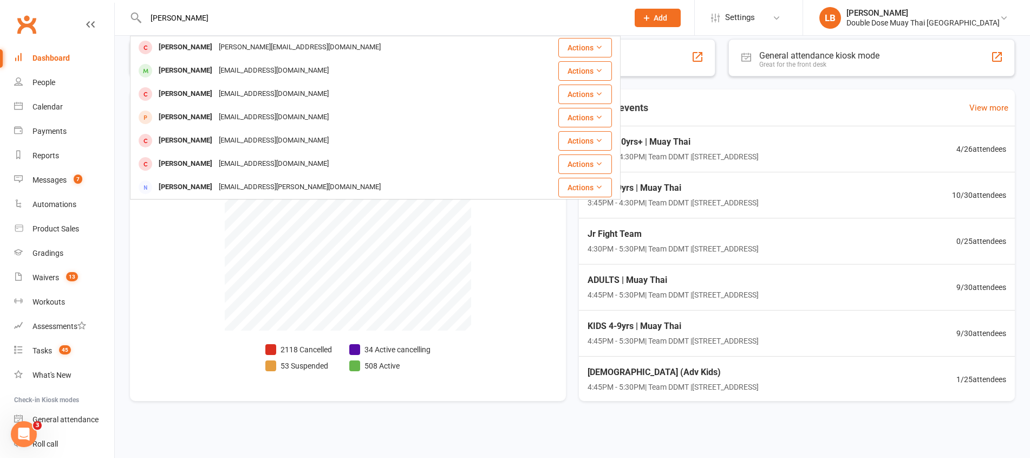
type input "logan"
click at [146, 262] on div "Membership breakdown 2118 Cancelled 53 Suspended 34 Active cancelling 508 Active" at bounding box center [348, 244] width 436 height 311
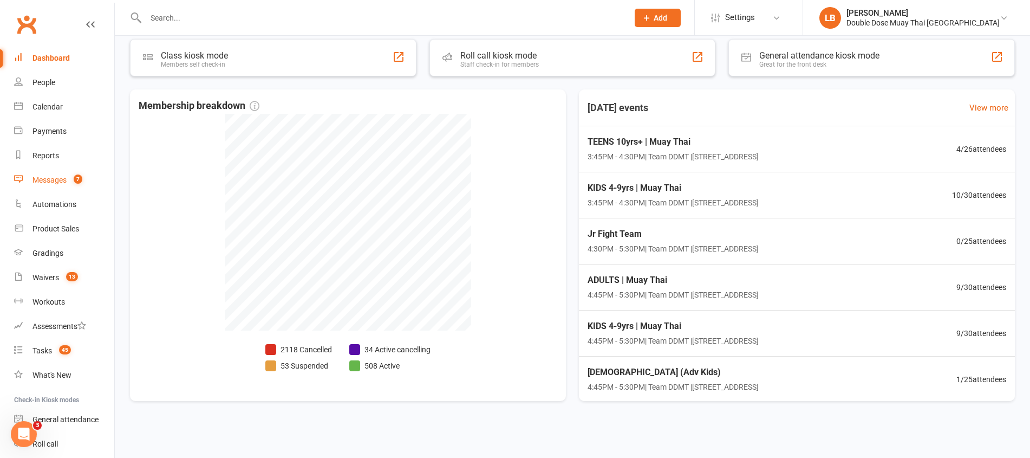
click at [54, 186] on link "Messages 7" at bounding box center [64, 180] width 100 height 24
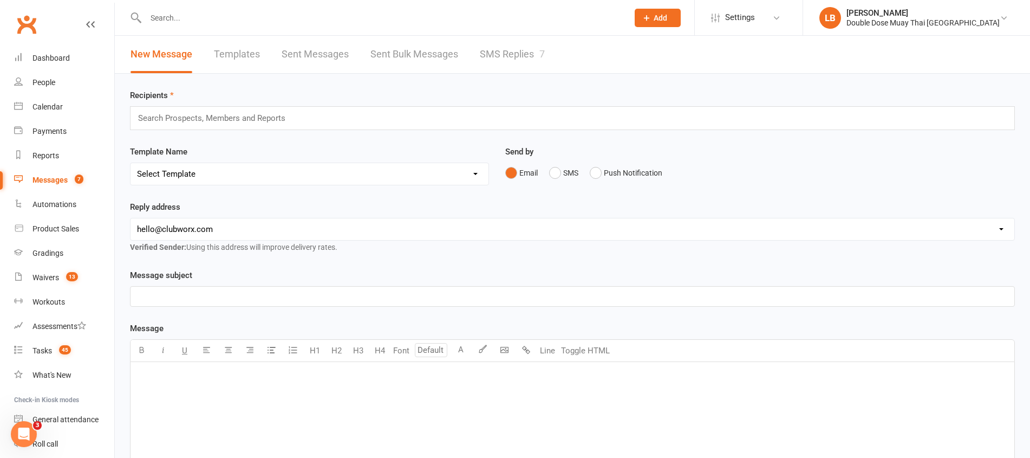
click at [491, 55] on link "SMS Replies 7" at bounding box center [512, 54] width 65 height 37
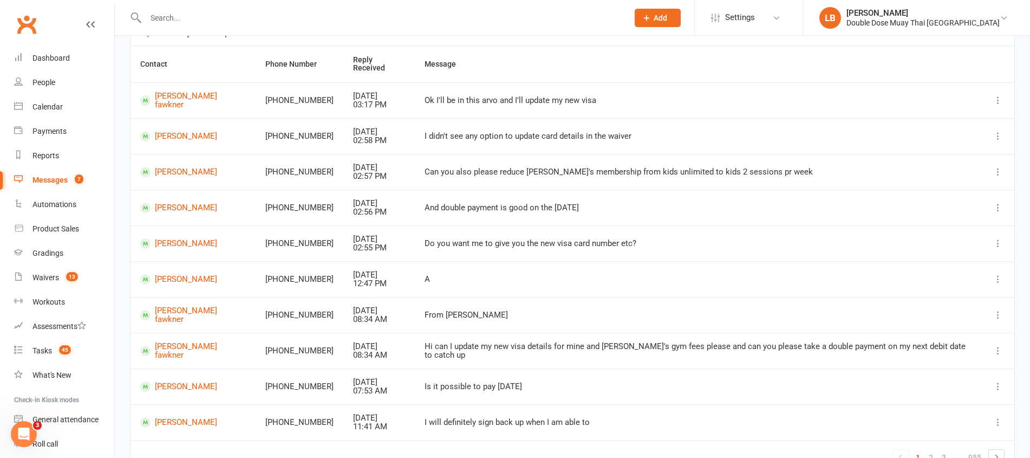
scroll to position [149, 0]
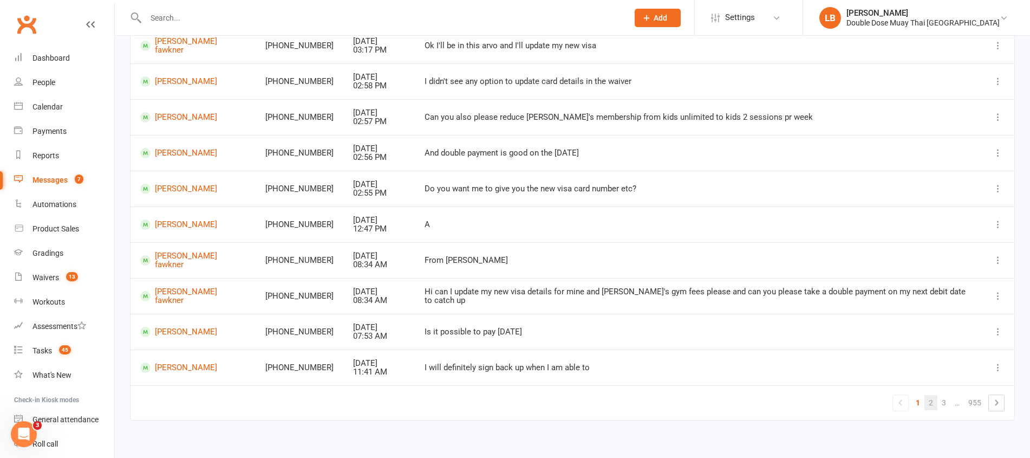
click at [928, 395] on link "2" at bounding box center [930, 402] width 13 height 15
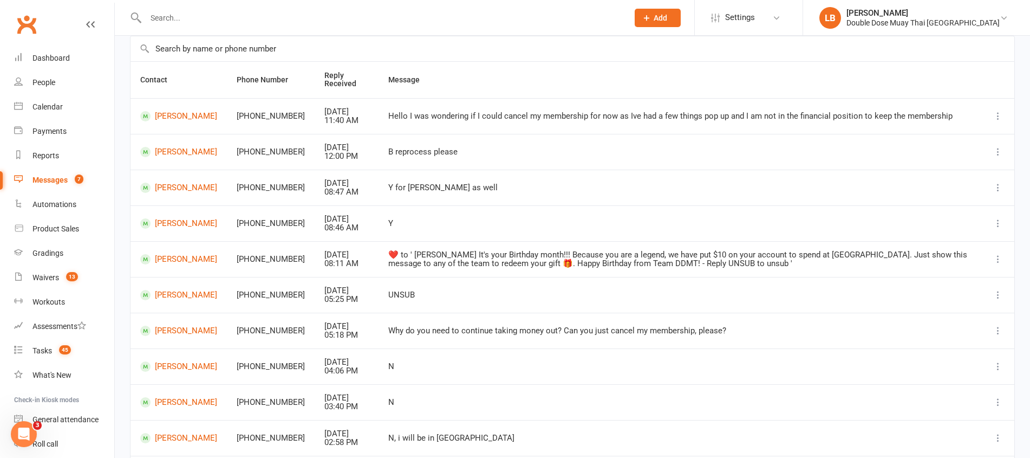
scroll to position [158, 0]
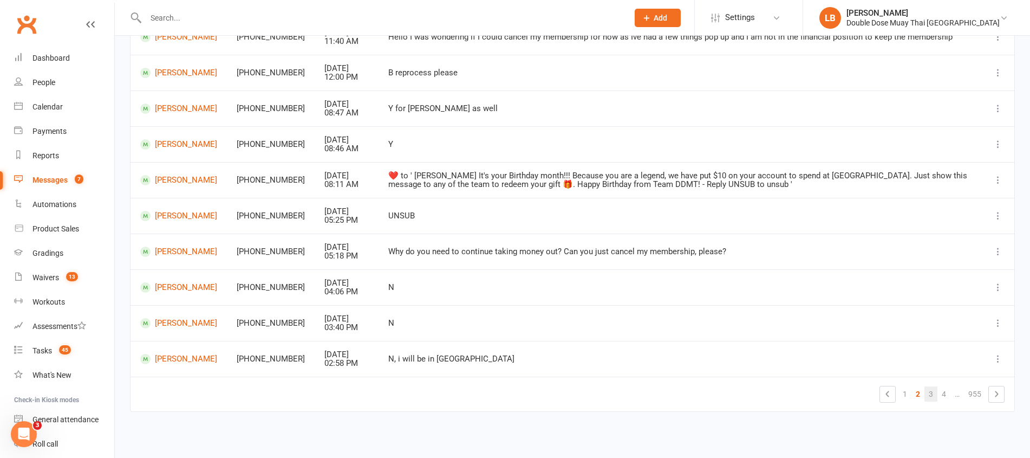
click at [934, 391] on link "3" at bounding box center [930, 393] width 13 height 15
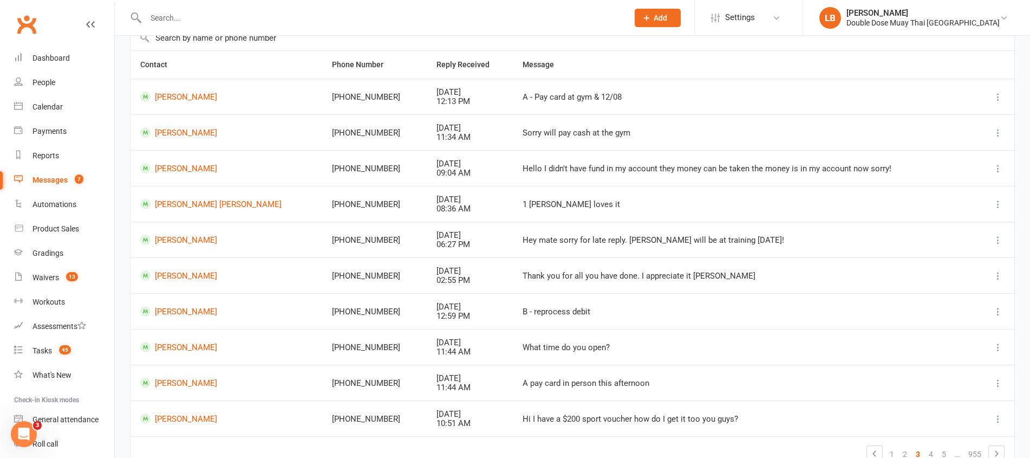
scroll to position [149, 0]
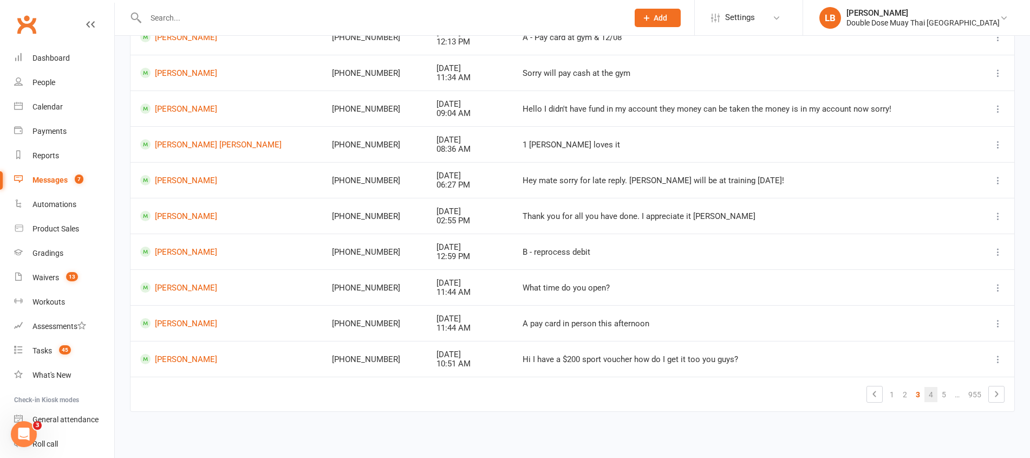
click at [933, 396] on link "4" at bounding box center [930, 394] width 13 height 15
click at [0, 0] on div "Loading" at bounding box center [0, 0] width 0 height 0
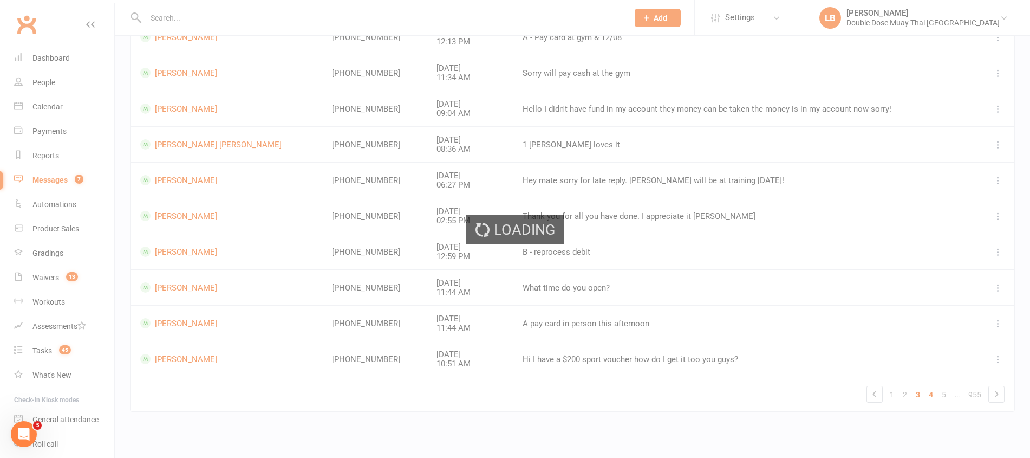
click at [933, 396] on div "Loading" at bounding box center [515, 229] width 1030 height 458
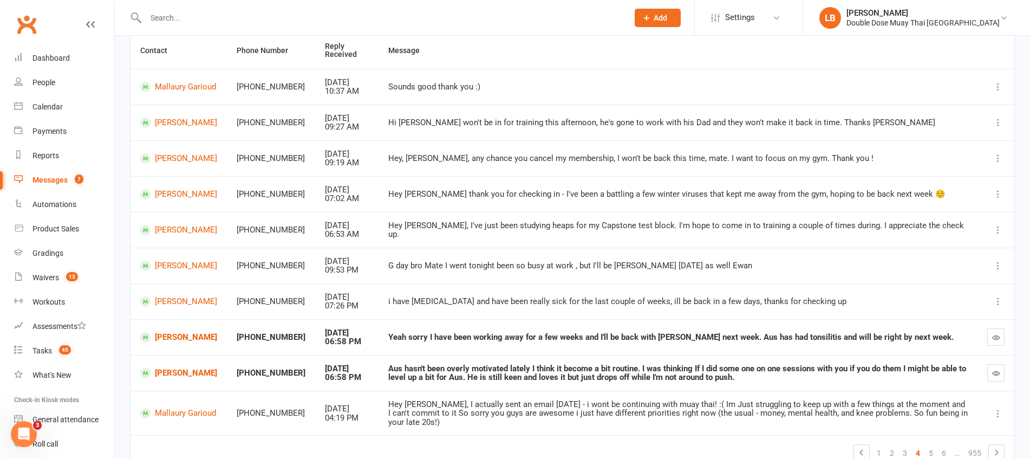
scroll to position [167, 0]
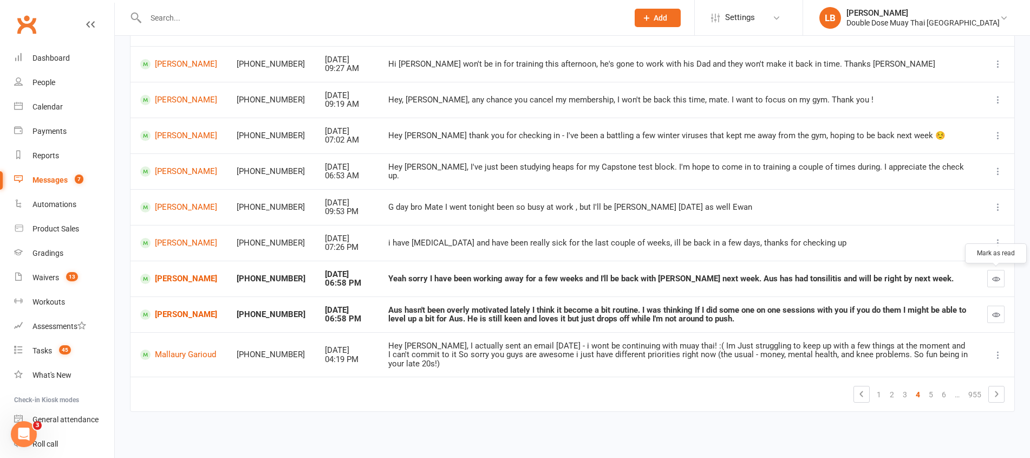
click at [988, 274] on button "button" at bounding box center [995, 278] width 17 height 17
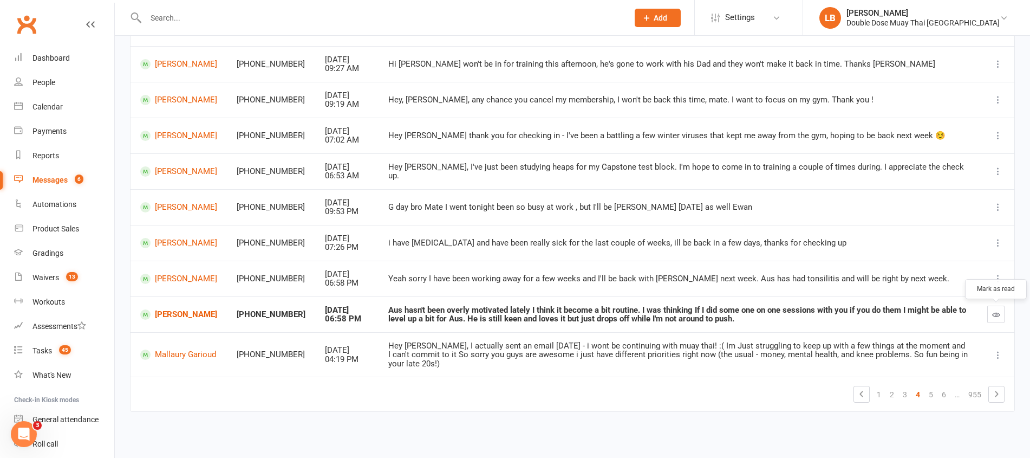
click at [995, 310] on icon "button" at bounding box center [996, 314] width 8 height 8
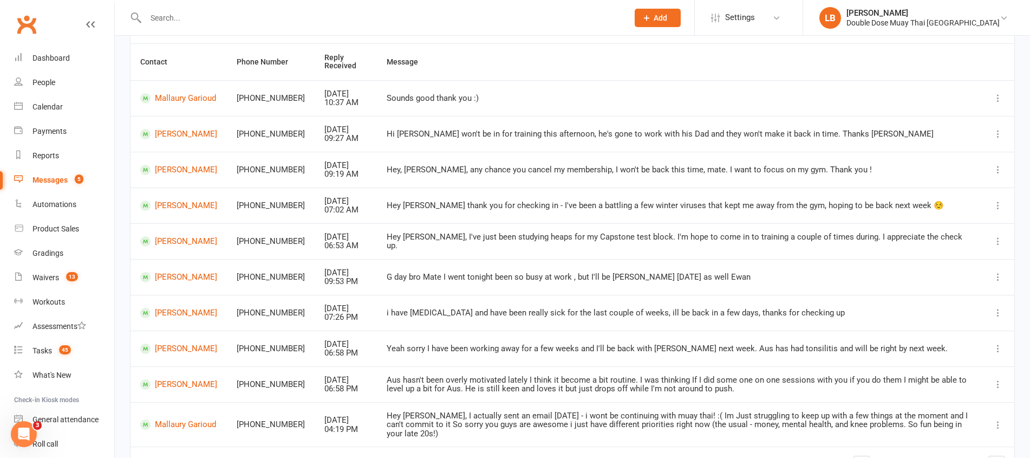
scroll to position [158, 0]
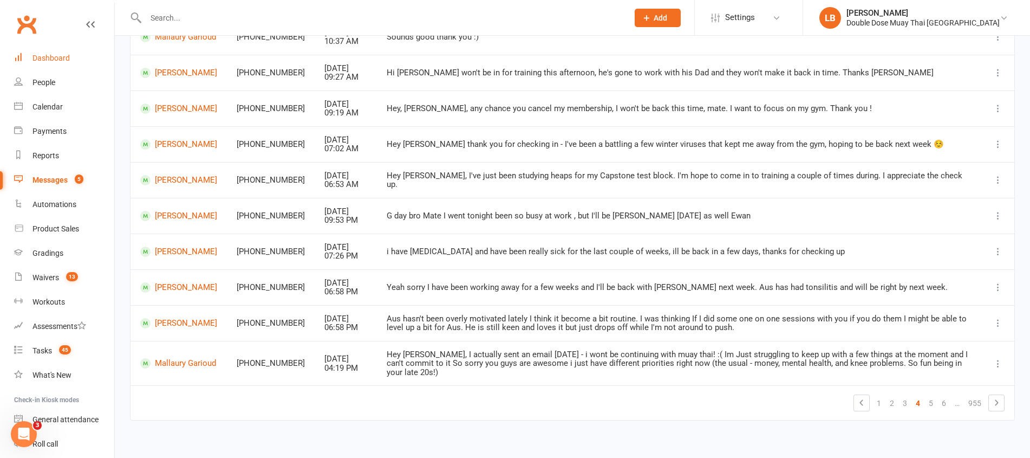
click at [63, 62] on link "Dashboard" at bounding box center [64, 58] width 100 height 24
